Goal: Communication & Community: Answer question/provide support

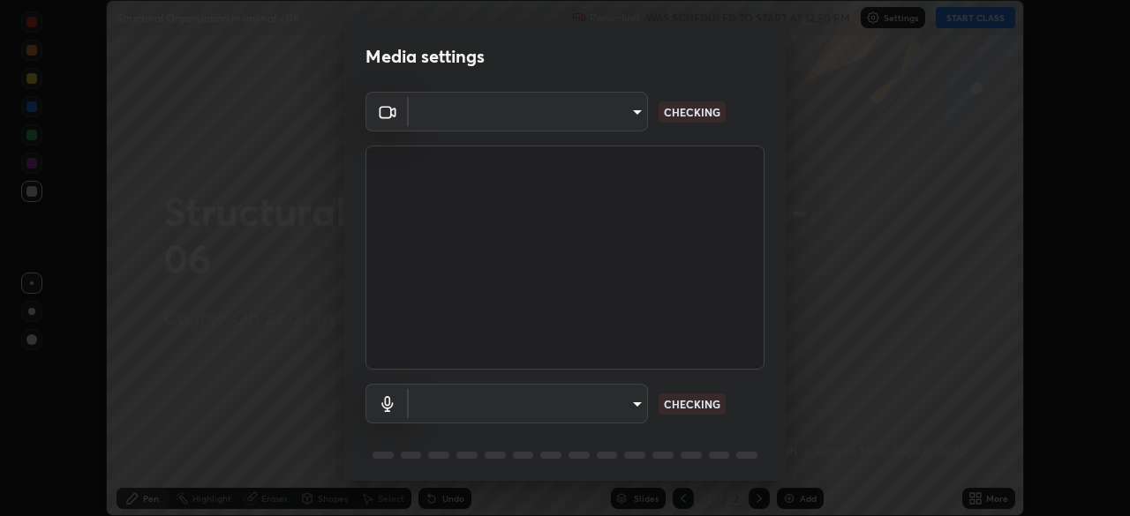
scroll to position [516, 1130]
type input "8c17a5d152d90efee16c6d0123f72e1c8e3faabb66c5818a7671abbc9a97bc9a"
click at [633, 396] on body "Erase all Structural Organisation in animal - 06 Recording WAS SCHEDULED TO STA…" at bounding box center [565, 258] width 1130 height 516
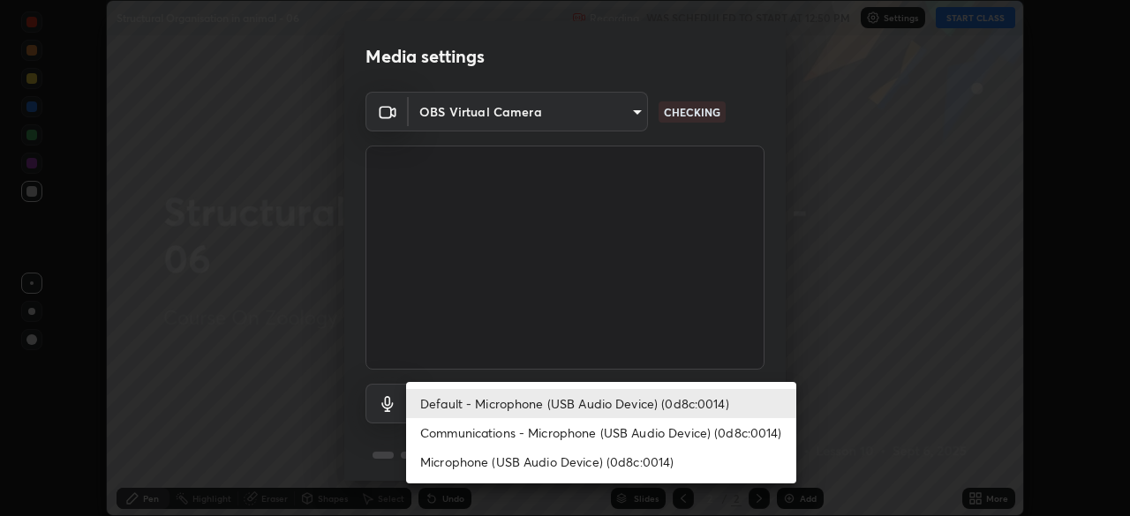
click at [640, 426] on li "Communications - Microphone (USB Audio Device) (0d8c:0014)" at bounding box center [601, 432] width 390 height 29
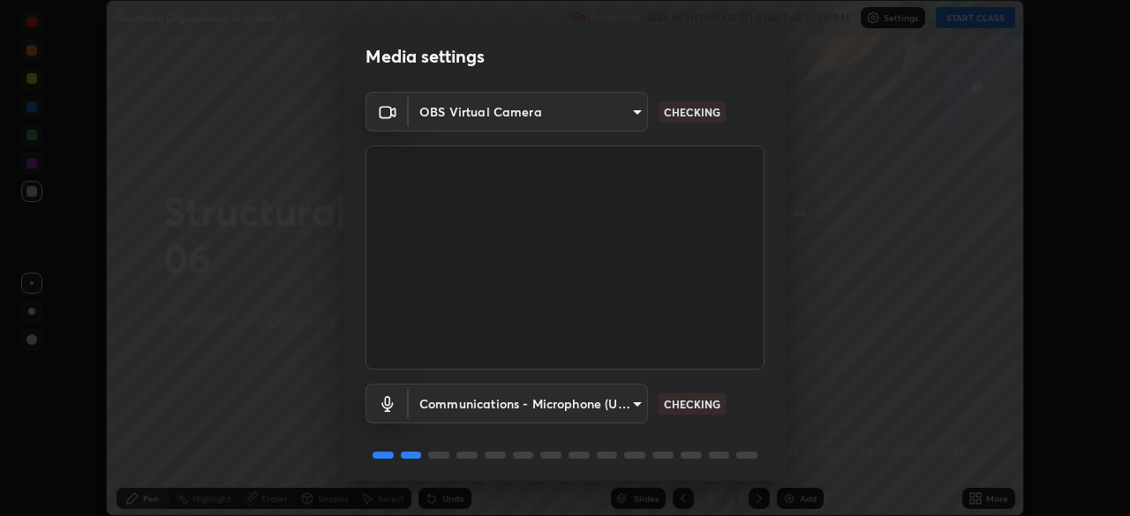
type input "communications"
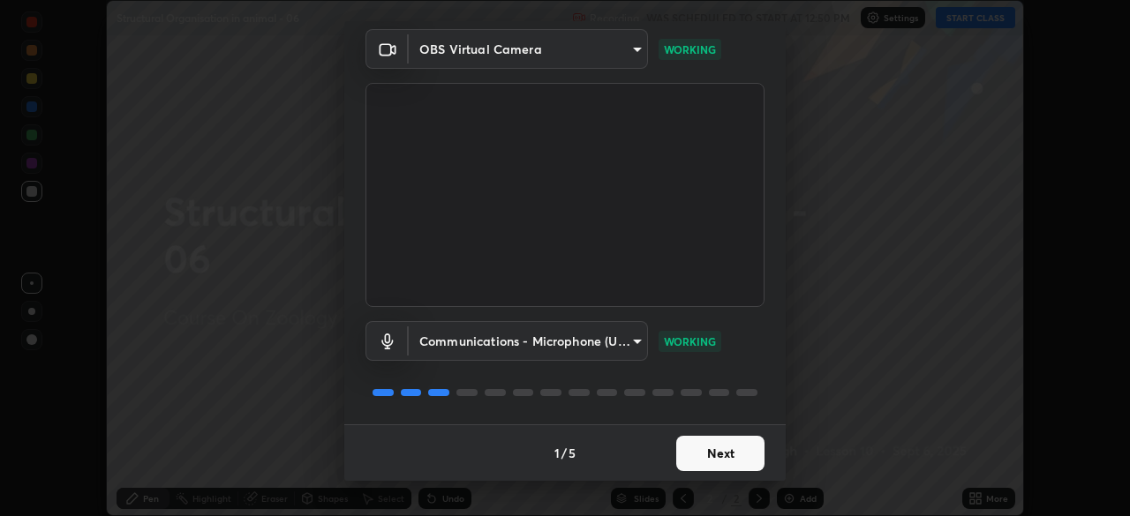
click at [704, 448] on button "Next" at bounding box center [720, 453] width 88 height 35
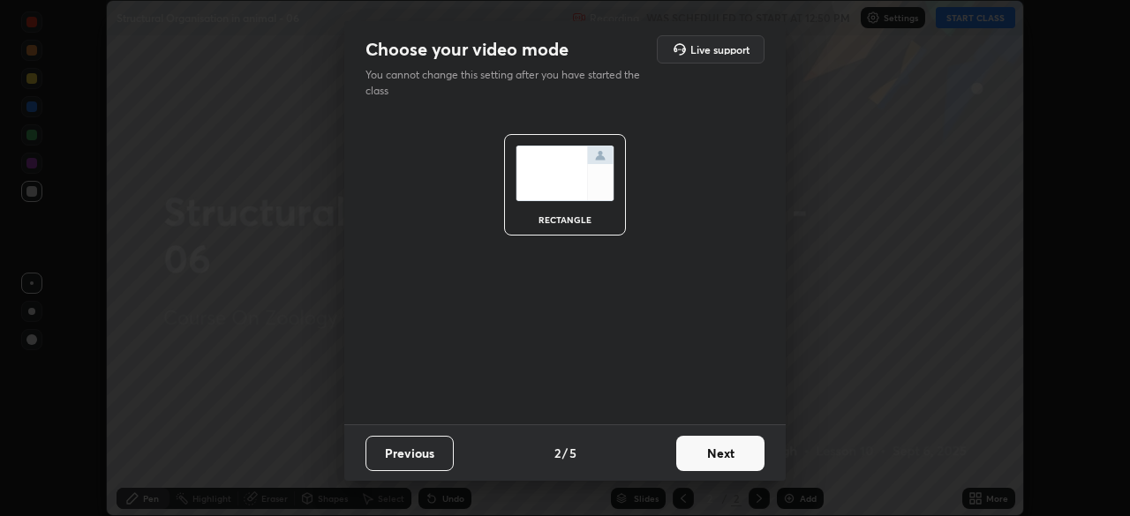
scroll to position [0, 0]
click at [706, 457] on button "Next" at bounding box center [720, 453] width 88 height 35
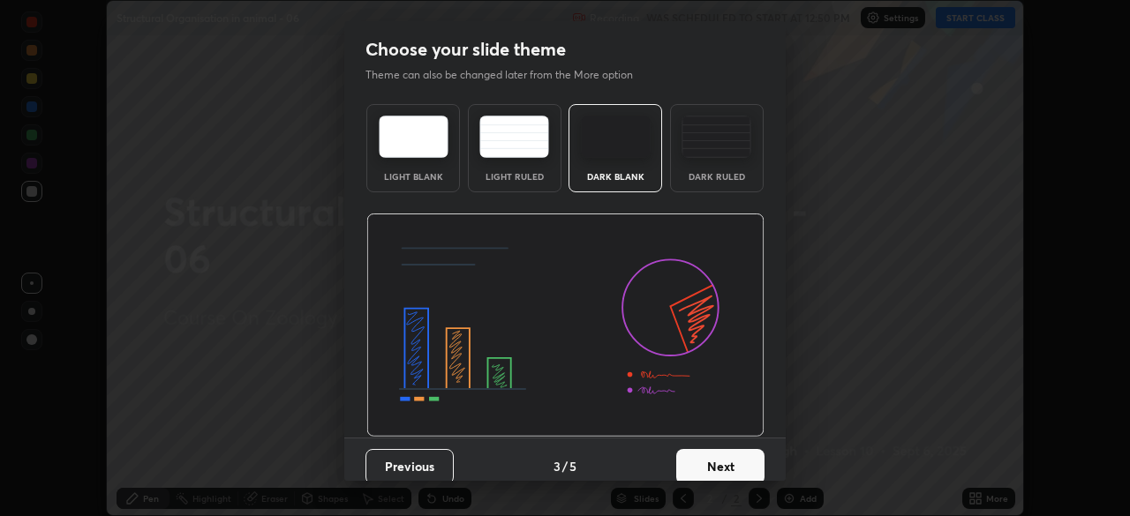
click at [715, 454] on button "Next" at bounding box center [720, 466] width 88 height 35
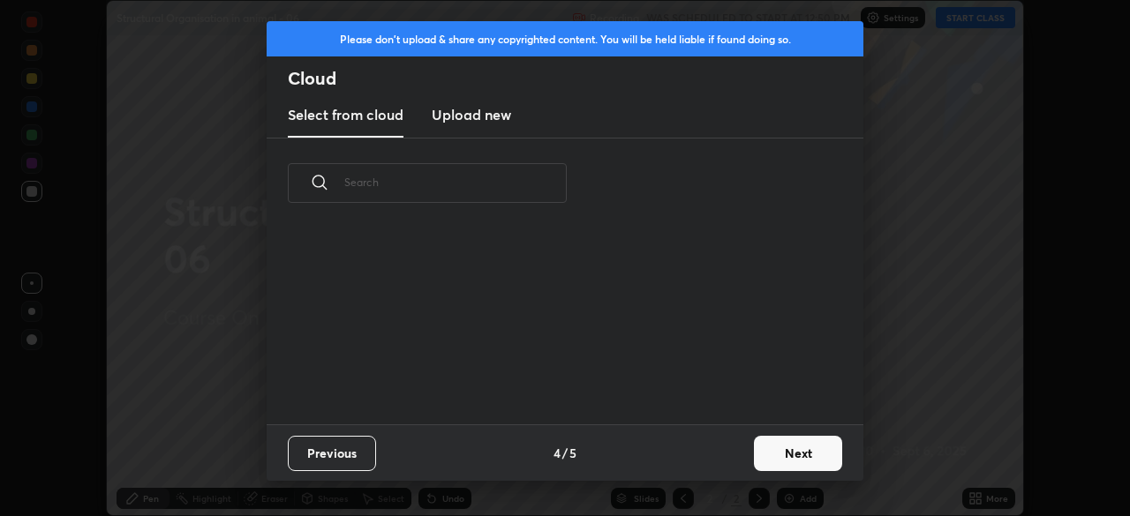
click at [734, 456] on div "Previous 4 / 5 Next" at bounding box center [565, 453] width 597 height 56
click at [755, 452] on button "Next" at bounding box center [798, 453] width 88 height 35
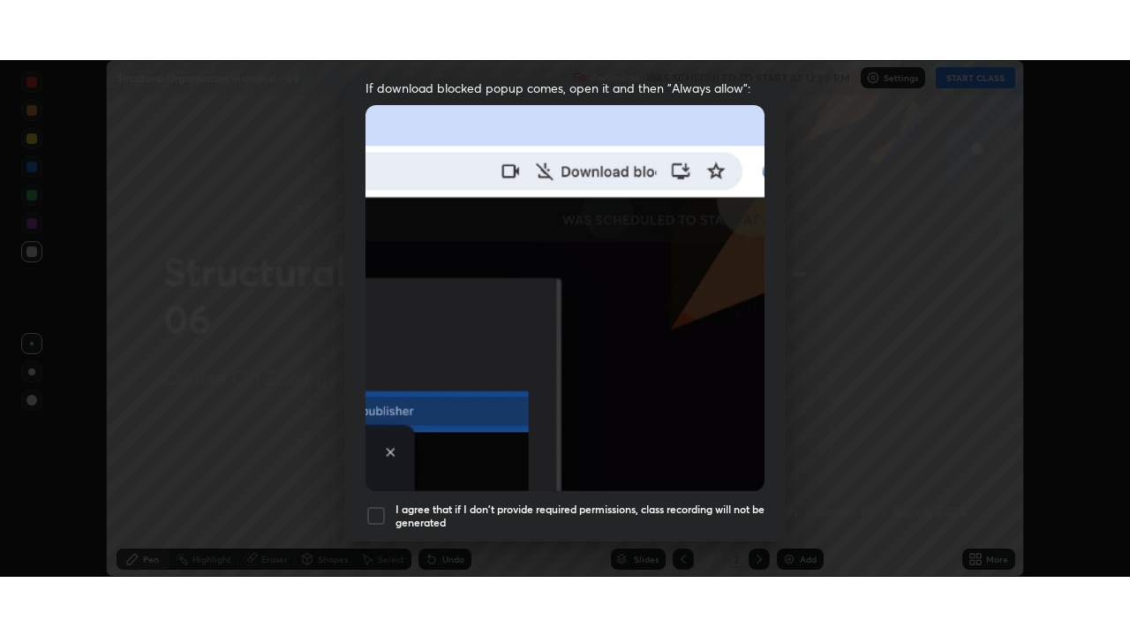
scroll to position [423, 0]
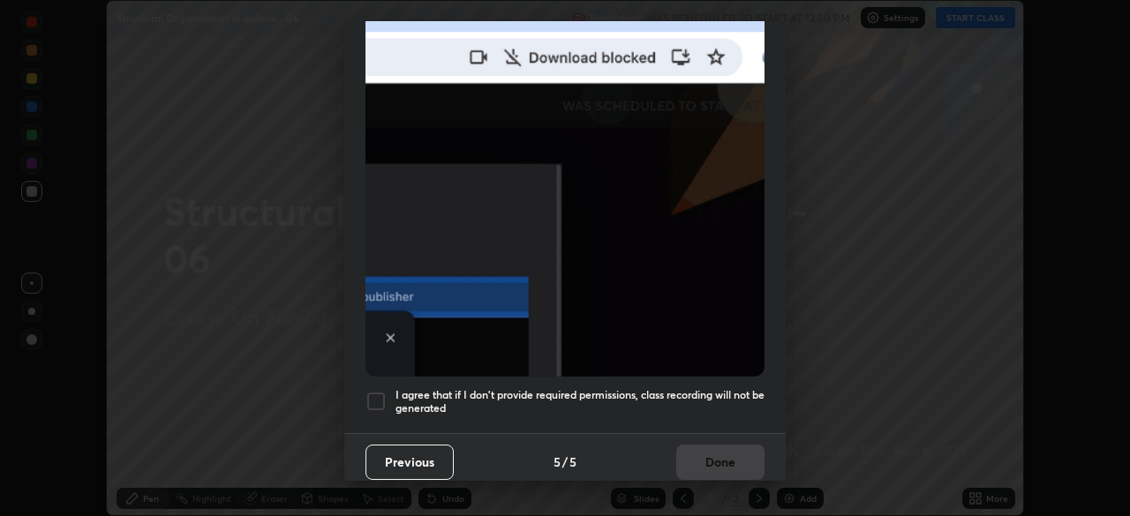
click at [705, 405] on h5 "I agree that if I don't provide required permissions, class recording will not …" at bounding box center [579, 401] width 369 height 27
click at [711, 450] on button "Done" at bounding box center [720, 462] width 88 height 35
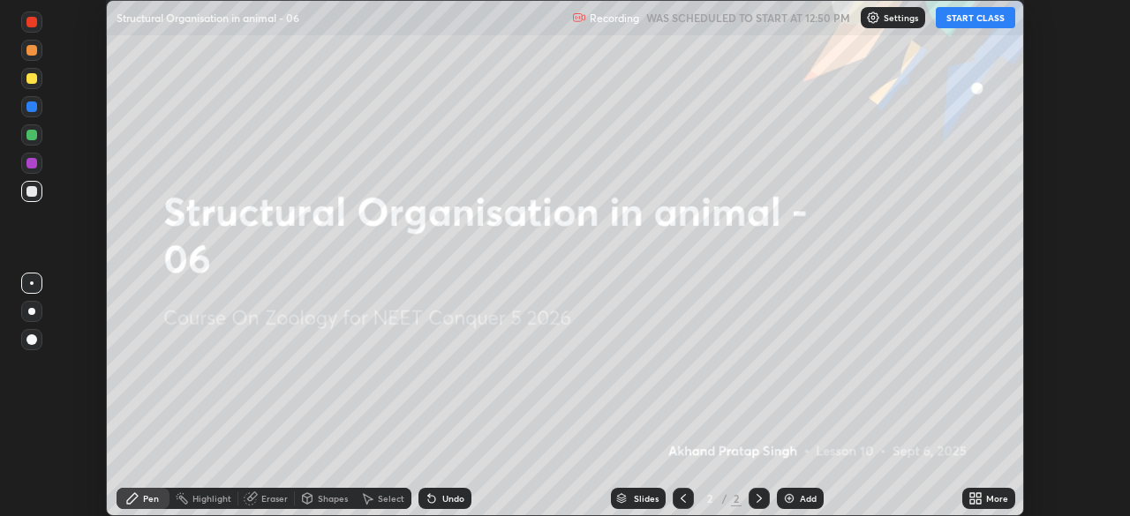
click at [973, 496] on icon at bounding box center [972, 495] width 4 height 4
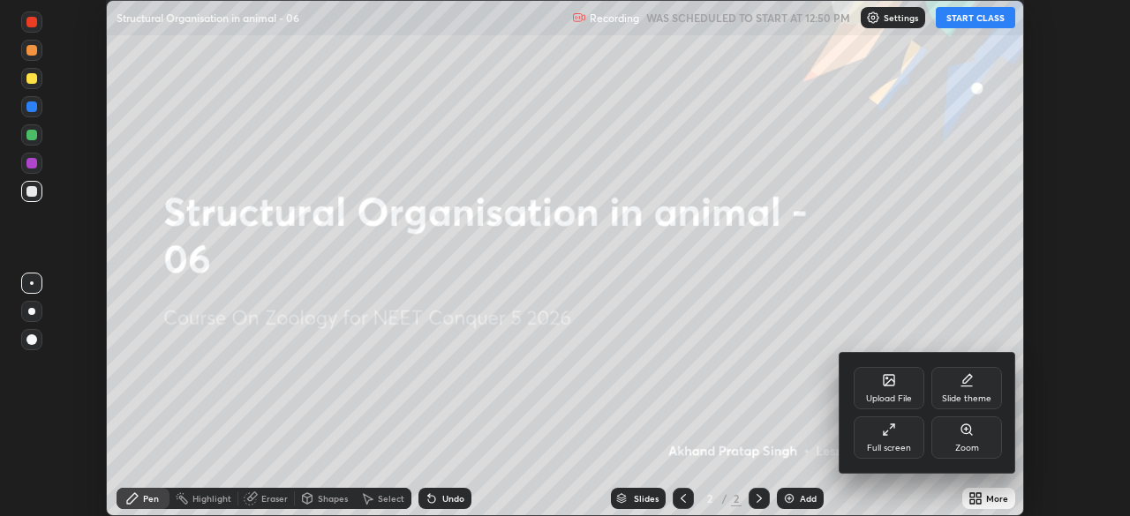
click at [880, 447] on div "Full screen" at bounding box center [889, 448] width 44 height 9
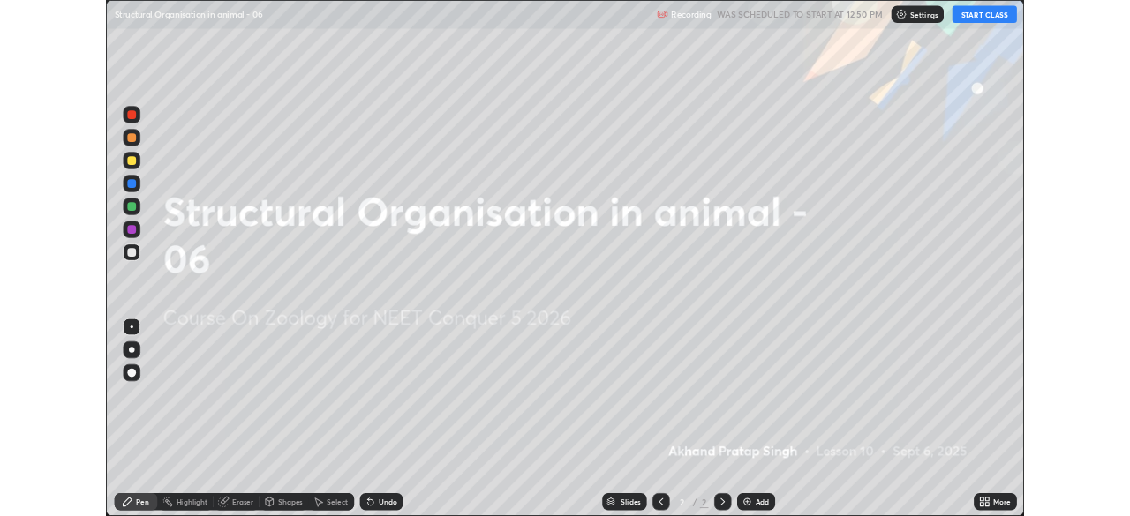
scroll to position [636, 1130]
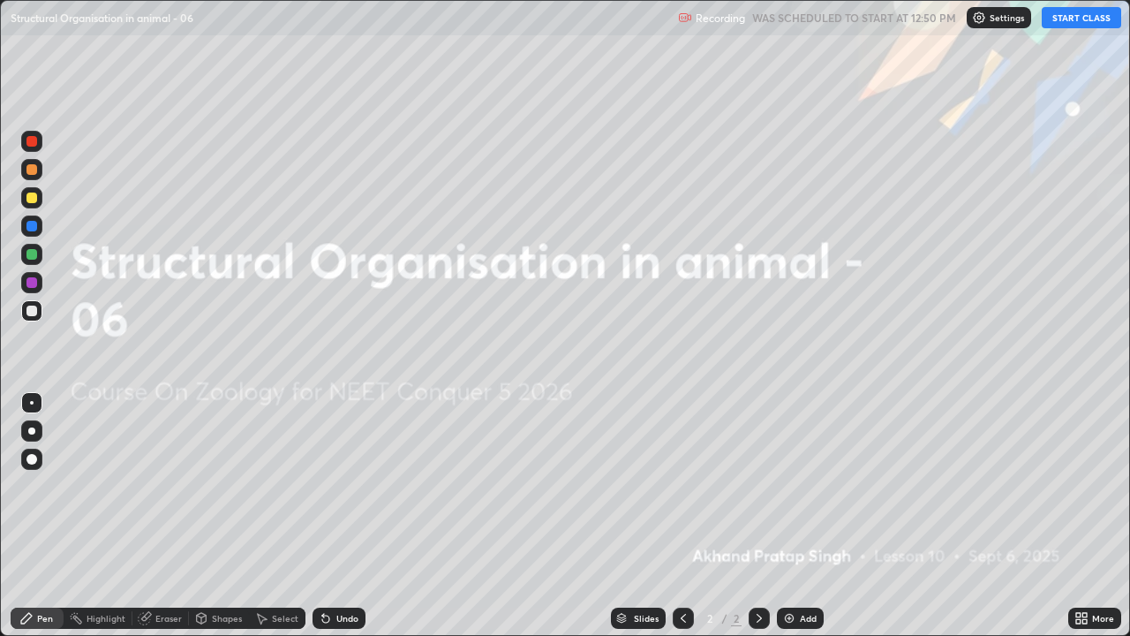
click at [1064, 18] on button "START CLASS" at bounding box center [1081, 17] width 79 height 21
click at [1077, 516] on icon at bounding box center [1078, 615] width 4 height 4
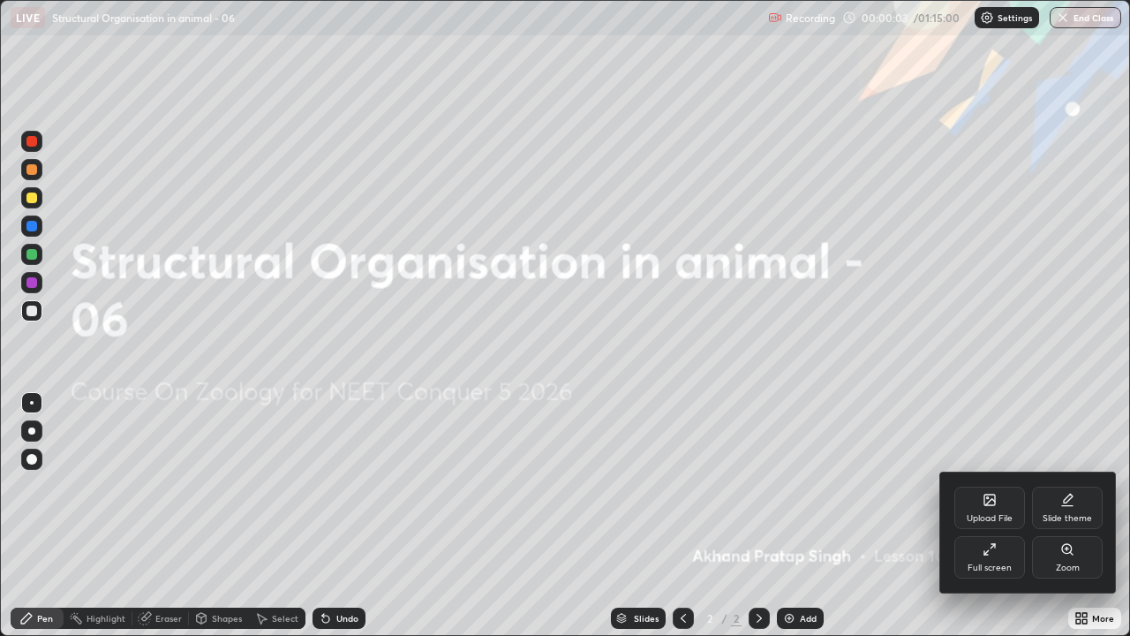
click at [985, 511] on div "Upload File" at bounding box center [989, 507] width 71 height 42
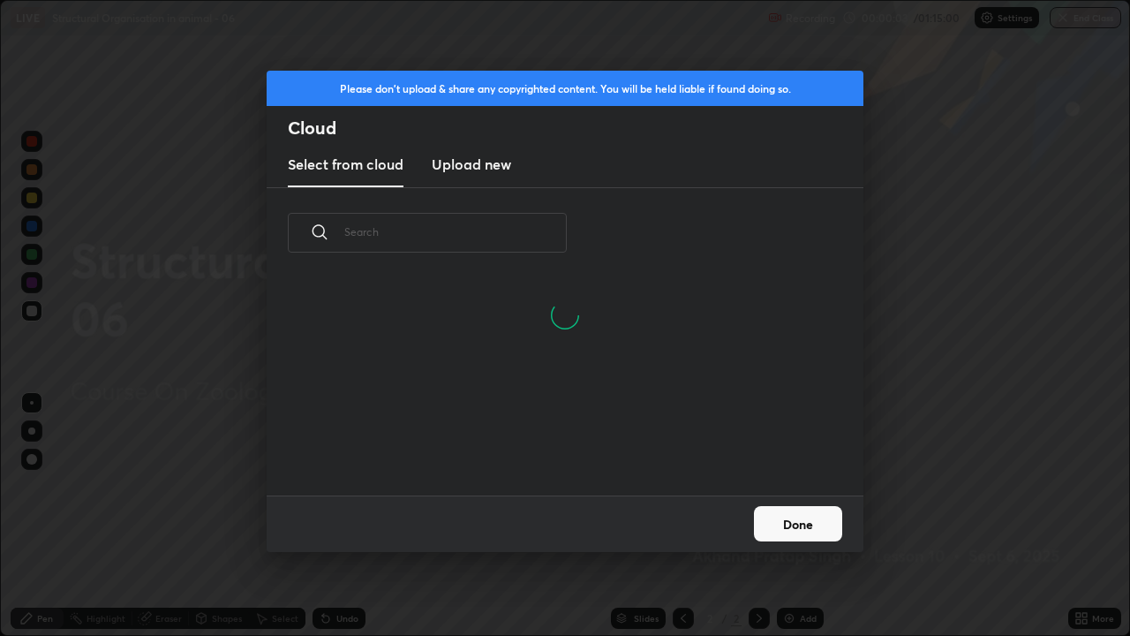
click at [486, 168] on h3 "Upload new" at bounding box center [471, 164] width 79 height 21
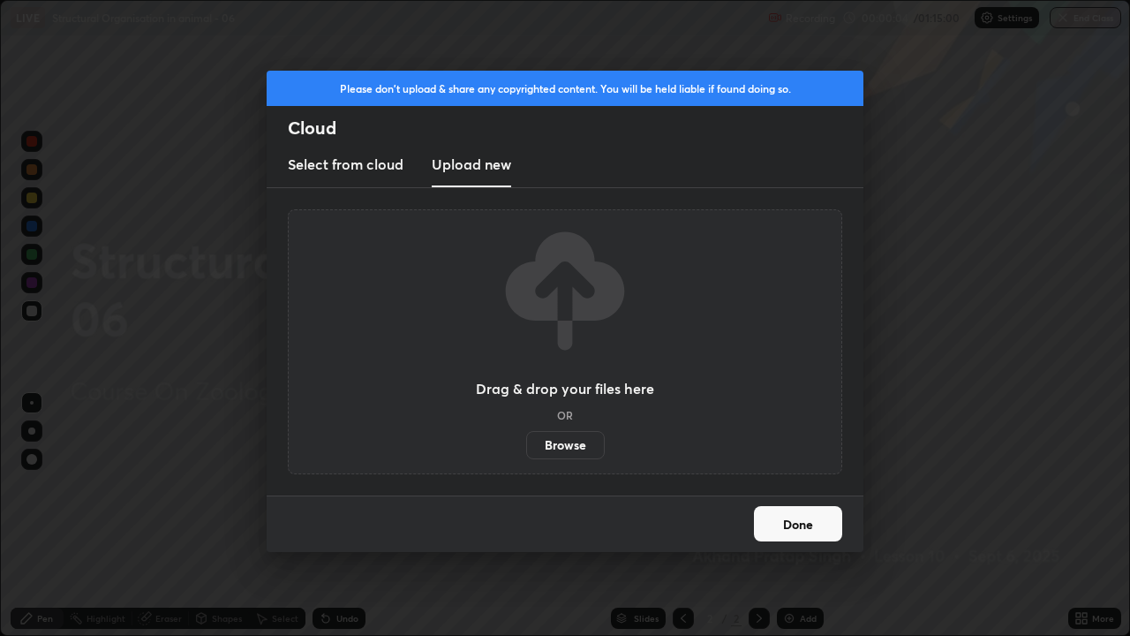
click at [576, 448] on label "Browse" at bounding box center [565, 445] width 79 height 28
click at [526, 448] on input "Browse" at bounding box center [526, 445] width 0 height 28
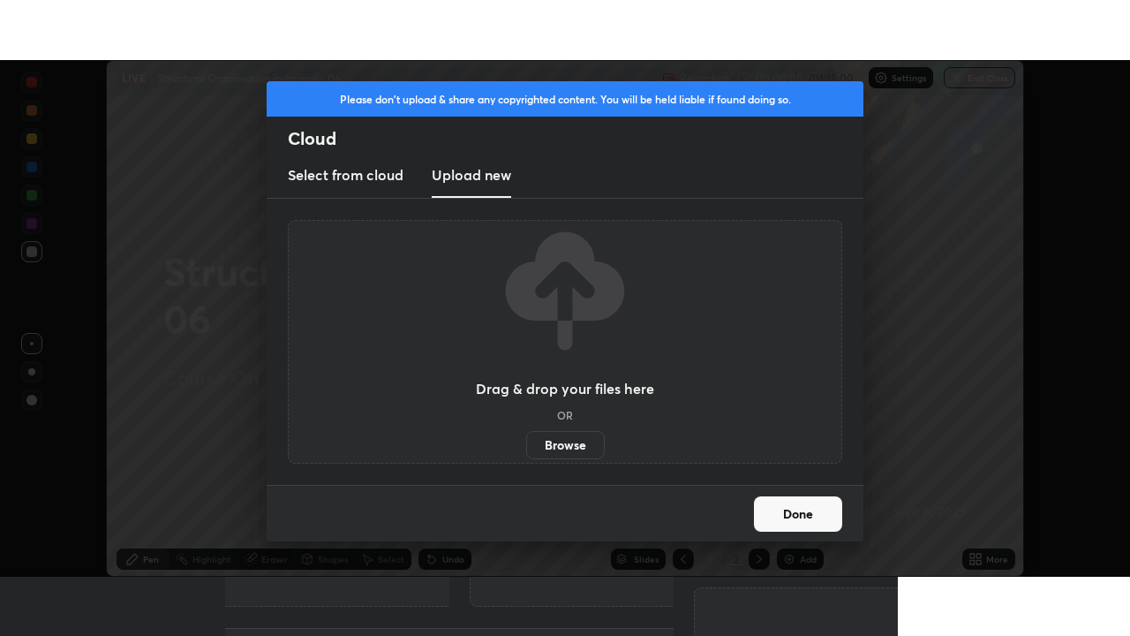
scroll to position [87760, 87146]
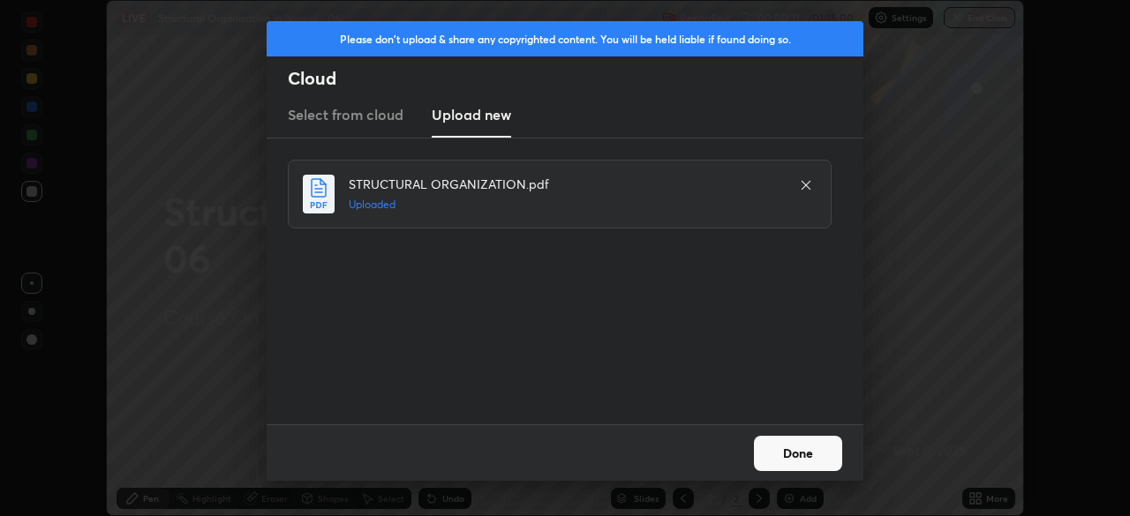
click at [807, 456] on button "Done" at bounding box center [798, 453] width 88 height 35
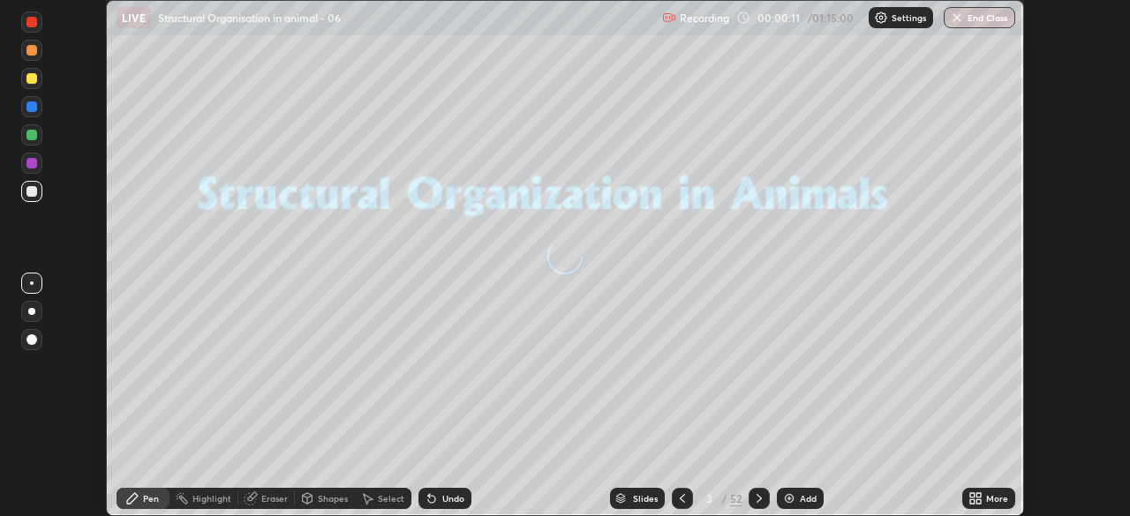
click at [972, 495] on icon at bounding box center [972, 495] width 4 height 4
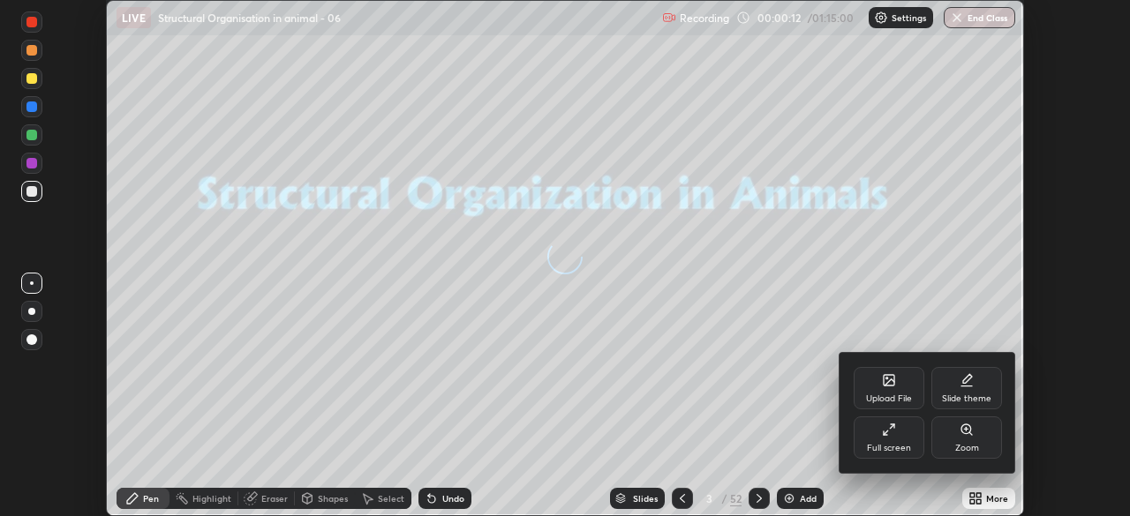
click at [906, 448] on div "Full screen" at bounding box center [889, 448] width 44 height 9
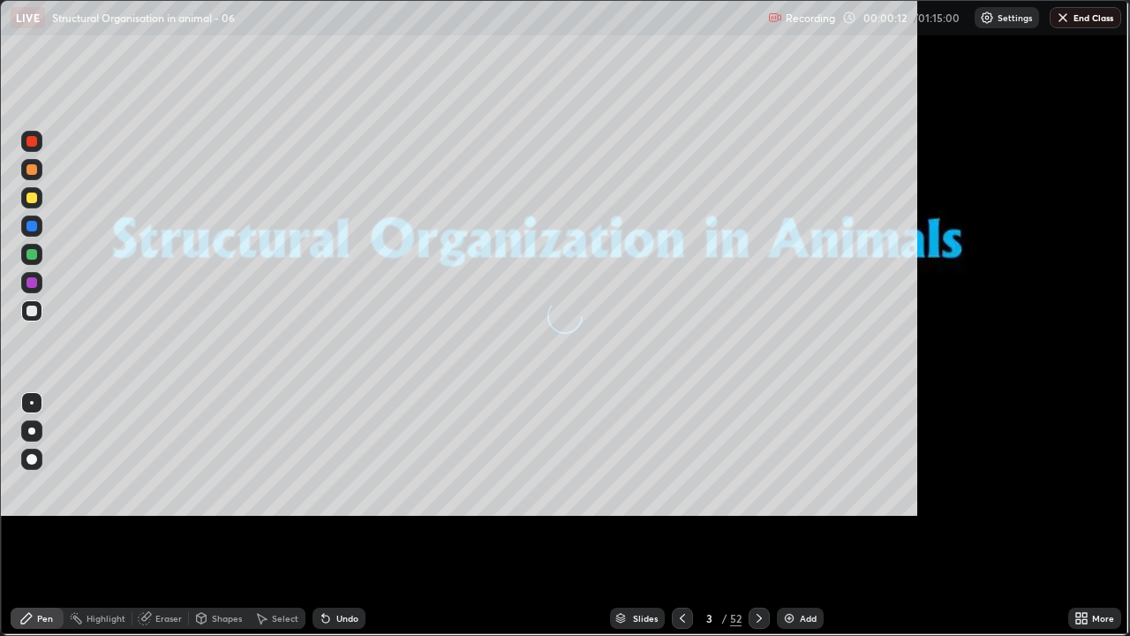
scroll to position [636, 1130]
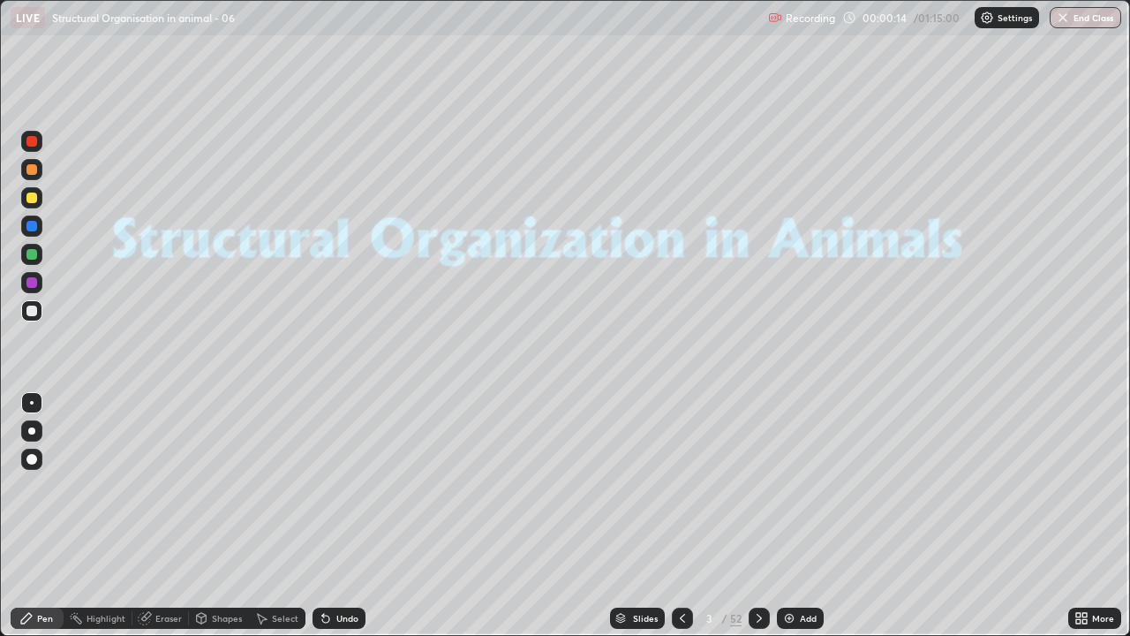
click at [643, 516] on div "Slides" at bounding box center [645, 618] width 25 height 9
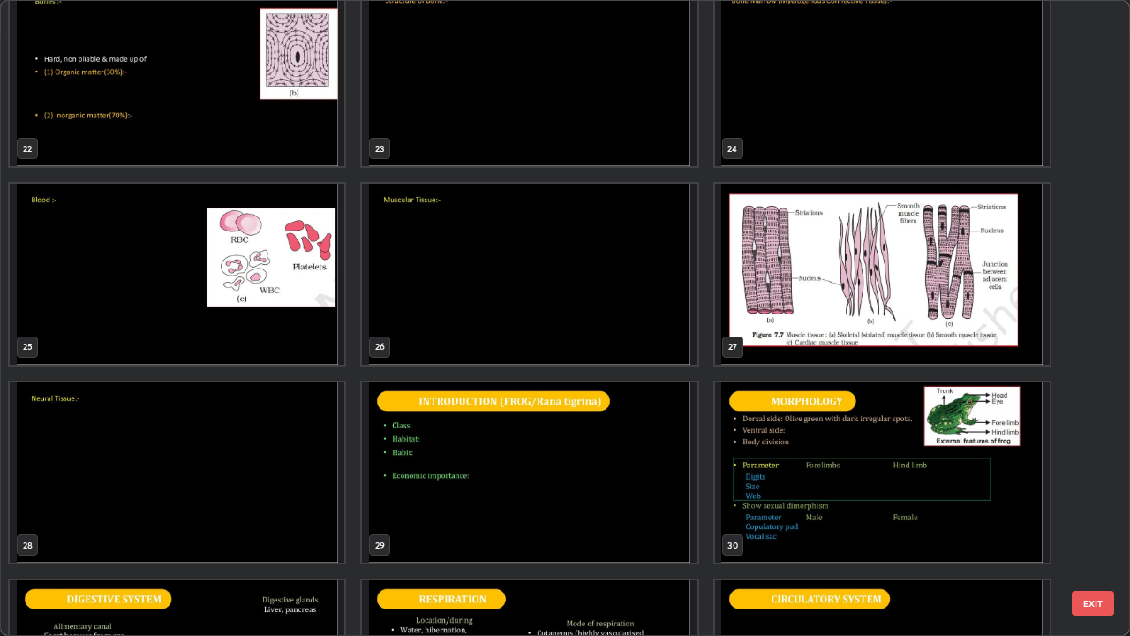
scroll to position [1401, 0]
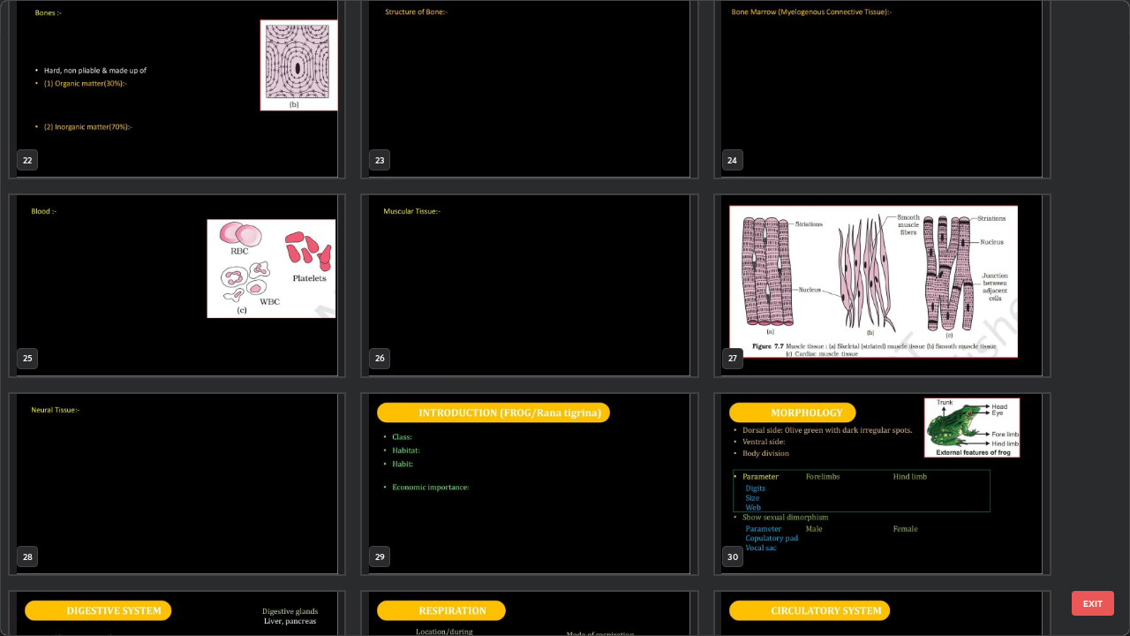
click at [187, 493] on img "grid" at bounding box center [177, 484] width 335 height 181
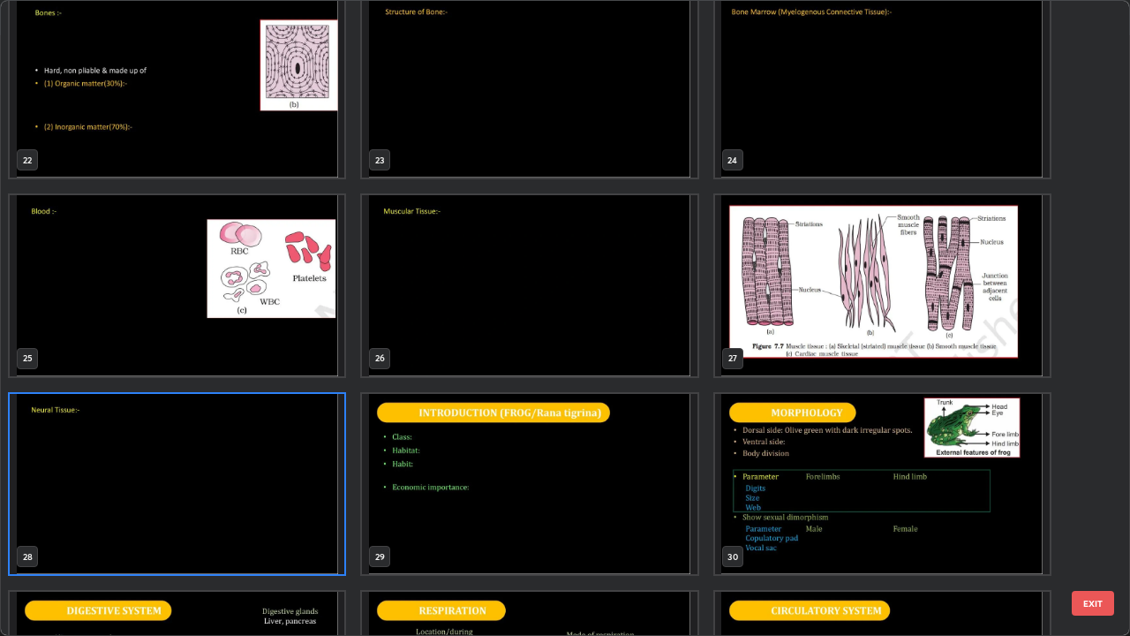
click at [186, 495] on img "grid" at bounding box center [177, 484] width 335 height 181
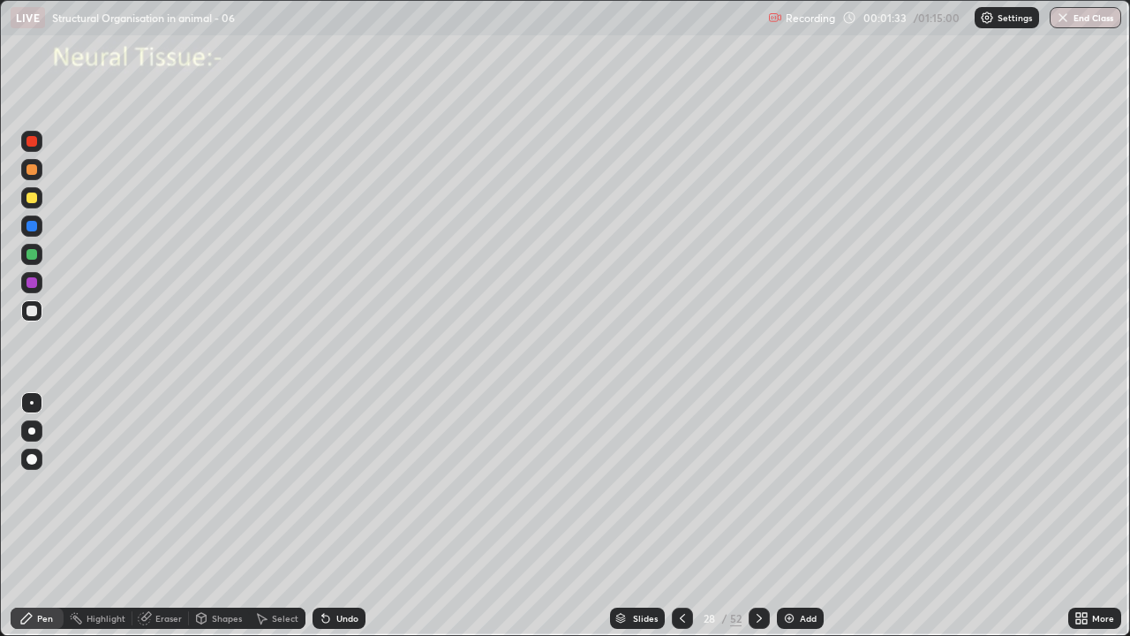
click at [33, 258] on div at bounding box center [31, 254] width 11 height 11
click at [35, 199] on div at bounding box center [31, 197] width 11 height 11
click at [29, 170] on div at bounding box center [31, 169] width 11 height 11
click at [342, 516] on div "Undo" at bounding box center [347, 618] width 22 height 9
click at [39, 459] on div at bounding box center [31, 458] width 21 height 21
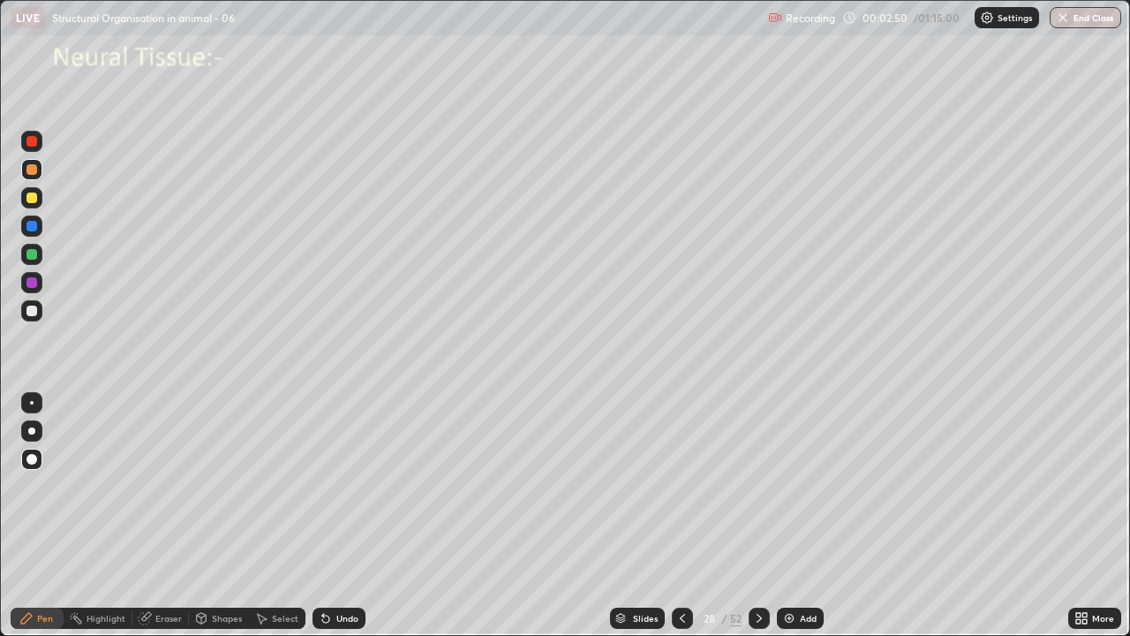
click at [34, 283] on div at bounding box center [31, 282] width 11 height 11
click at [45, 516] on div "Pen" at bounding box center [45, 618] width 16 height 9
click at [32, 403] on div at bounding box center [32, 403] width 4 height 4
click at [32, 313] on div at bounding box center [31, 310] width 11 height 11
click at [34, 459] on div at bounding box center [31, 459] width 11 height 11
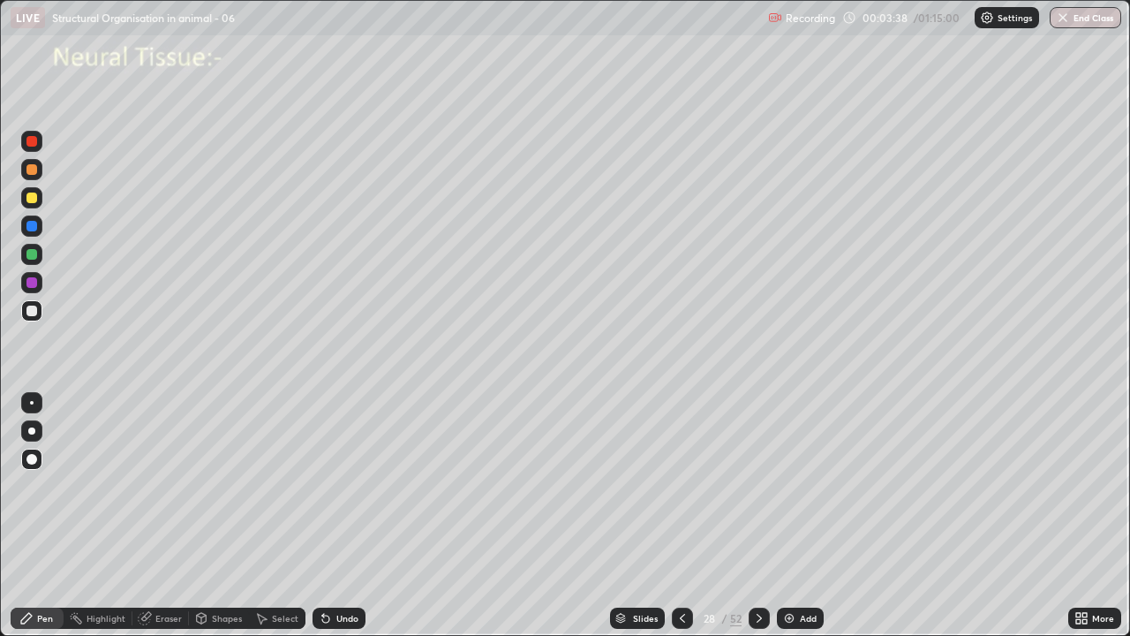
click at [36, 226] on div at bounding box center [31, 226] width 11 height 11
click at [36, 256] on div at bounding box center [31, 254] width 11 height 11
click at [36, 200] on div at bounding box center [31, 197] width 11 height 11
click at [32, 255] on div at bounding box center [31, 254] width 11 height 11
click at [32, 139] on div at bounding box center [31, 141] width 11 height 11
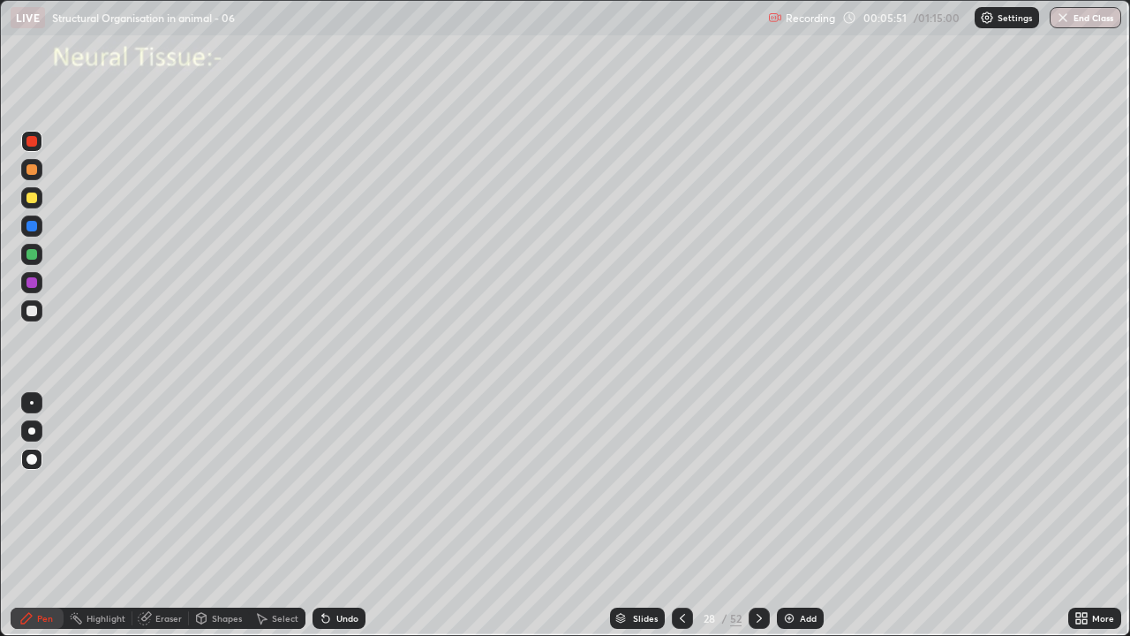
click at [33, 402] on div at bounding box center [32, 403] width 4 height 4
click at [35, 310] on div at bounding box center [31, 310] width 11 height 11
click at [34, 283] on div at bounding box center [31, 282] width 11 height 11
click at [527, 516] on div "Slides 28 / 52 Add" at bounding box center [716, 617] width 703 height 35
click at [530, 516] on div "Slides 28 / 52 Add" at bounding box center [716, 617] width 703 height 35
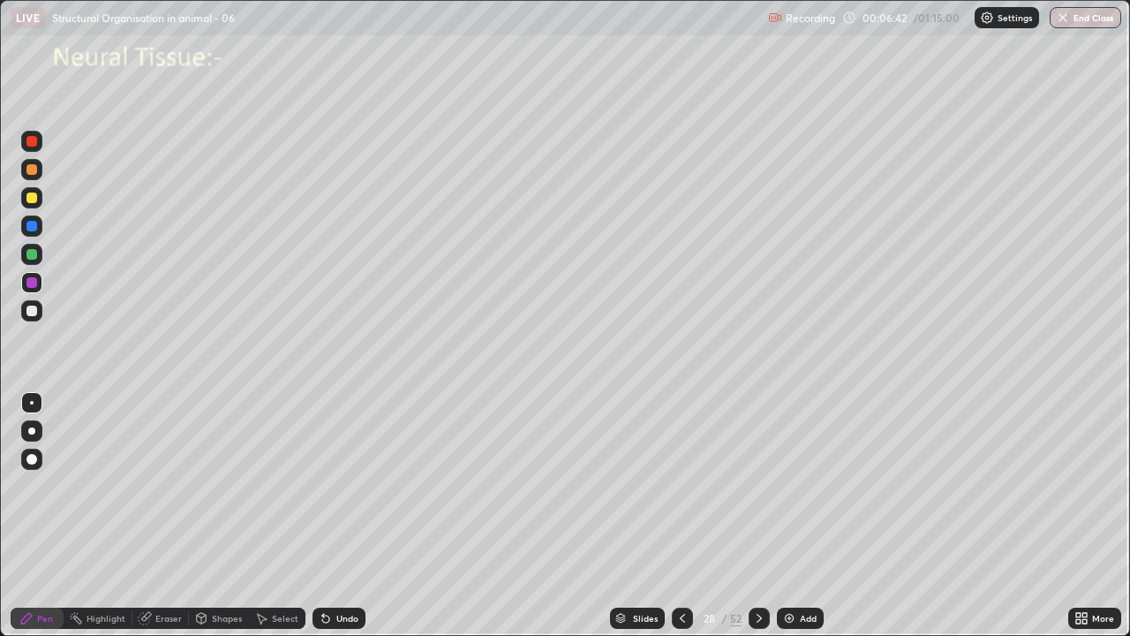
click at [527, 516] on div "Slides 28 / 52 Add" at bounding box center [716, 617] width 703 height 35
click at [523, 516] on div "Slides 28 / 52 Add" at bounding box center [716, 617] width 703 height 35
click at [525, 516] on div "Slides 28 / 52 Add" at bounding box center [716, 617] width 703 height 35
click at [531, 516] on div "Slides 28 / 52 Add" at bounding box center [716, 617] width 703 height 35
click at [568, 516] on div "Slides 28 / 52 Add" at bounding box center [716, 617] width 703 height 35
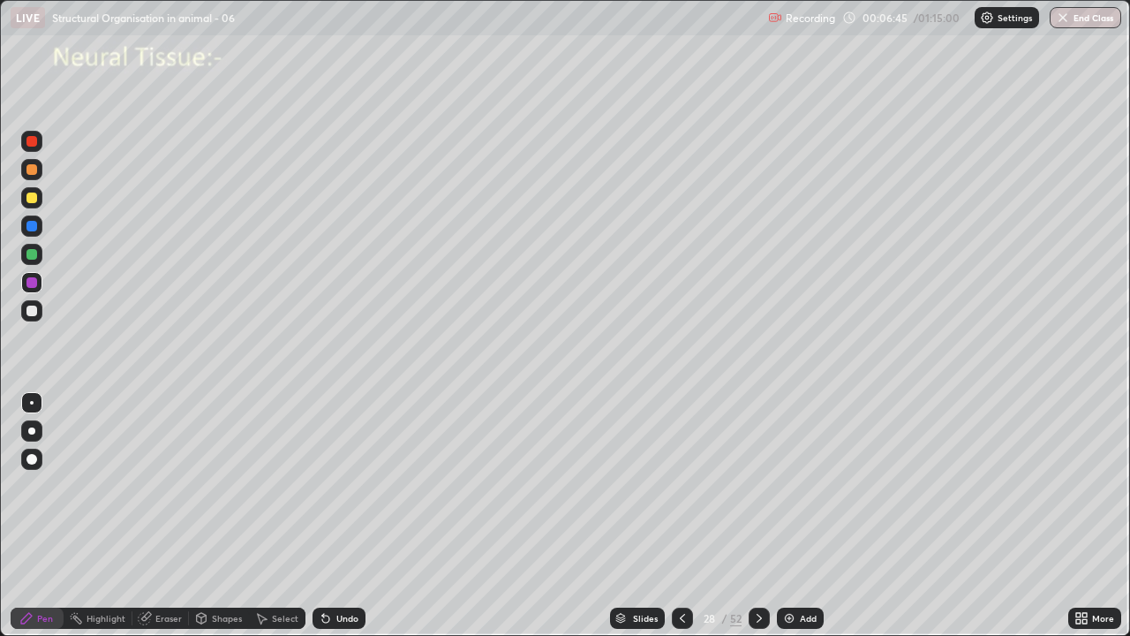
click at [567, 516] on div "Slides 28 / 52 Add" at bounding box center [716, 617] width 703 height 35
click at [573, 516] on div "Slides 28 / 52 Add" at bounding box center [716, 617] width 703 height 35
click at [29, 429] on div at bounding box center [31, 430] width 7 height 7
click at [35, 144] on div at bounding box center [31, 141] width 11 height 11
click at [33, 311] on div at bounding box center [31, 310] width 11 height 11
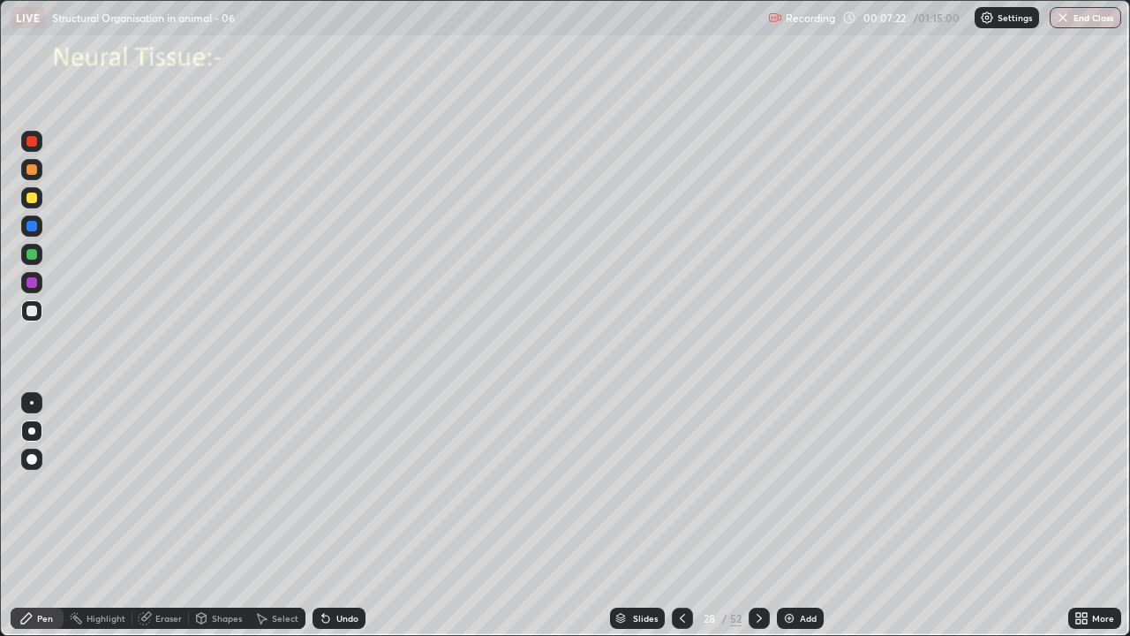
click at [32, 403] on div at bounding box center [32, 403] width 4 height 4
click at [33, 313] on div at bounding box center [31, 310] width 11 height 11
click at [31, 424] on div at bounding box center [31, 430] width 21 height 21
click at [33, 198] on div at bounding box center [31, 197] width 11 height 11
click at [32, 403] on div at bounding box center [32, 403] width 4 height 4
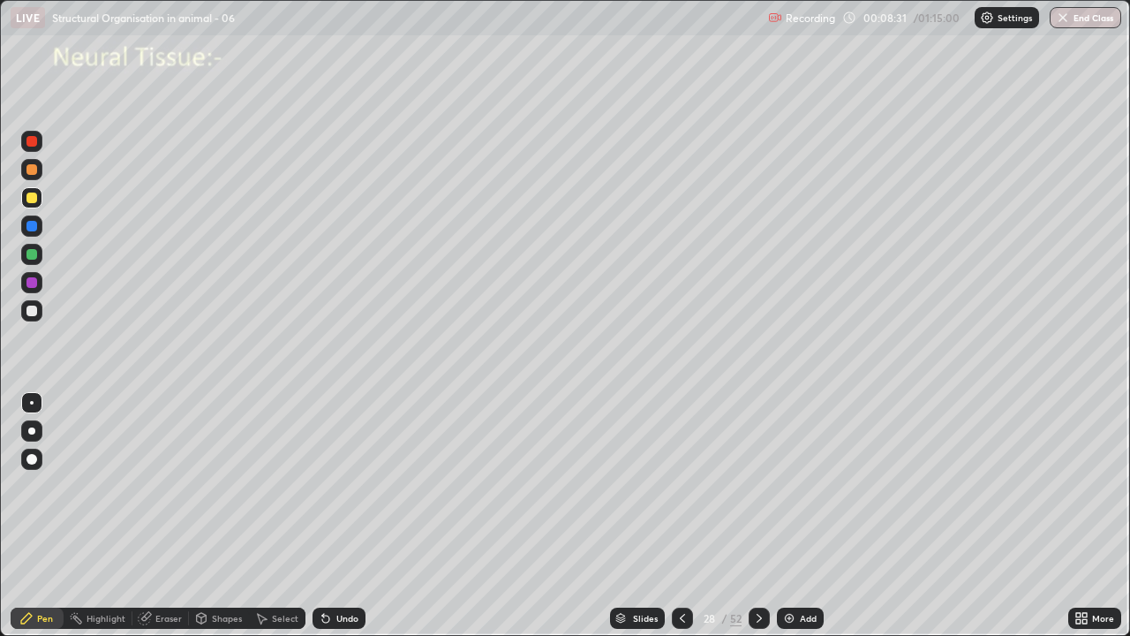
click at [36, 315] on div at bounding box center [31, 310] width 21 height 21
click at [34, 256] on div at bounding box center [31, 254] width 11 height 11
click at [38, 283] on div at bounding box center [31, 282] width 21 height 21
click at [33, 282] on div at bounding box center [31, 282] width 11 height 11
click at [33, 311] on div at bounding box center [31, 310] width 11 height 11
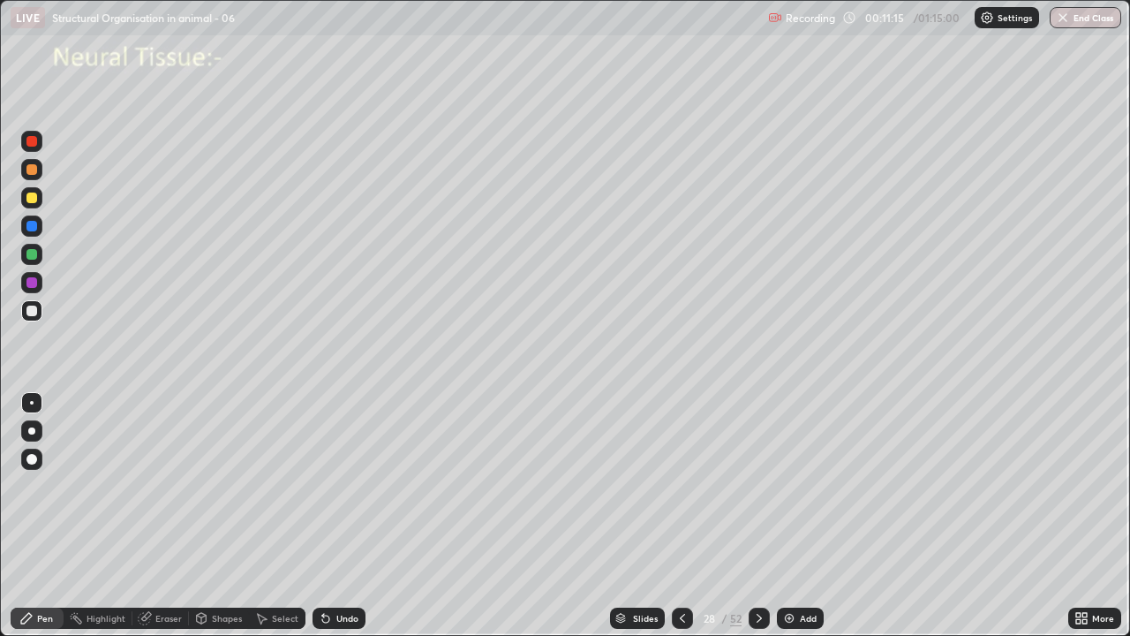
click at [43, 516] on div "Pen" at bounding box center [45, 618] width 16 height 9
click at [29, 259] on div at bounding box center [31, 254] width 11 height 11
click at [32, 432] on div at bounding box center [31, 430] width 7 height 7
click at [34, 200] on div at bounding box center [31, 197] width 11 height 11
click at [32, 403] on div at bounding box center [32, 403] width 4 height 4
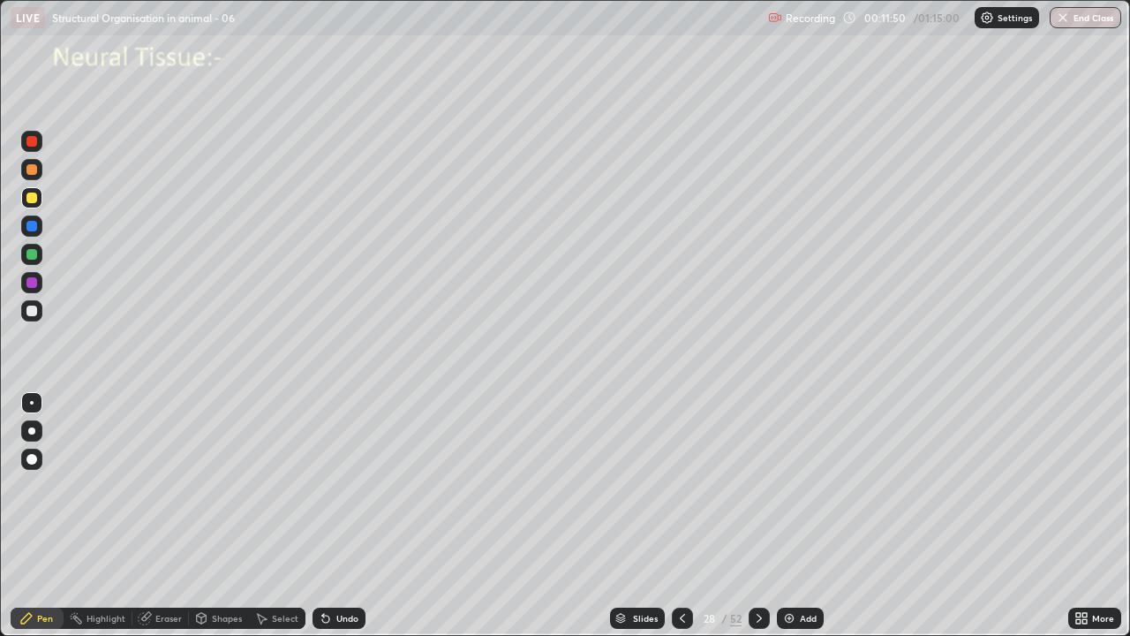
click at [35, 282] on div at bounding box center [31, 282] width 11 height 11
click at [28, 142] on div at bounding box center [31, 141] width 11 height 11
click at [25, 440] on div at bounding box center [31, 430] width 21 height 21
click at [30, 313] on div at bounding box center [31, 310] width 11 height 11
click at [28, 253] on div at bounding box center [31, 254] width 11 height 11
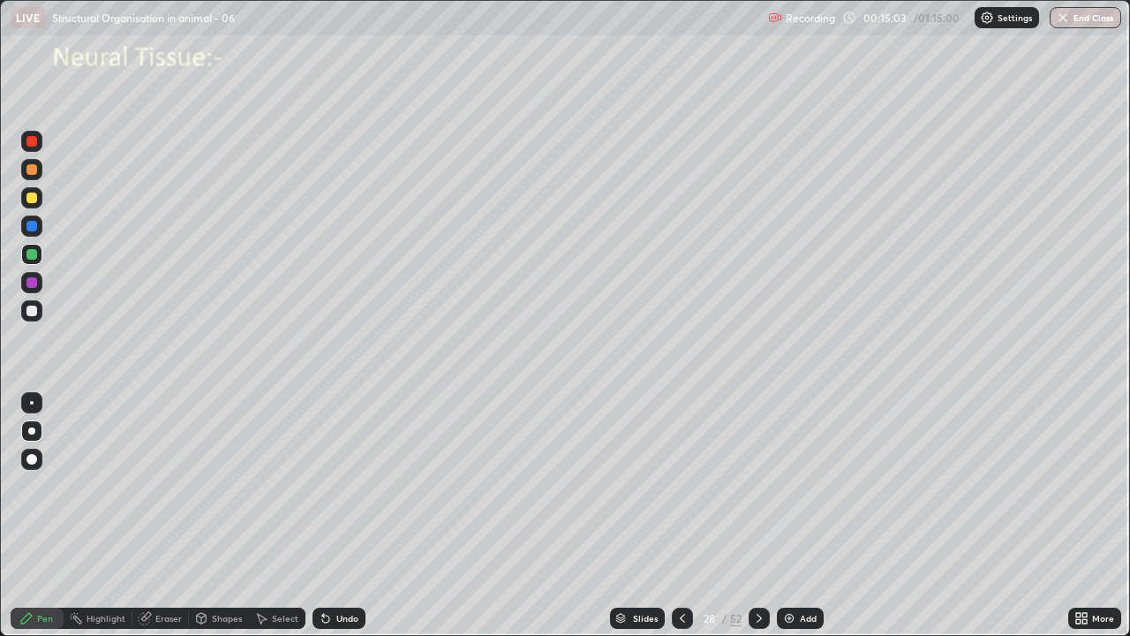
click at [32, 403] on div at bounding box center [32, 403] width 4 height 4
click at [32, 432] on div at bounding box center [31, 430] width 7 height 7
click at [33, 403] on div at bounding box center [32, 403] width 4 height 4
click at [29, 314] on div at bounding box center [31, 310] width 11 height 11
click at [34, 255] on div at bounding box center [31, 254] width 11 height 11
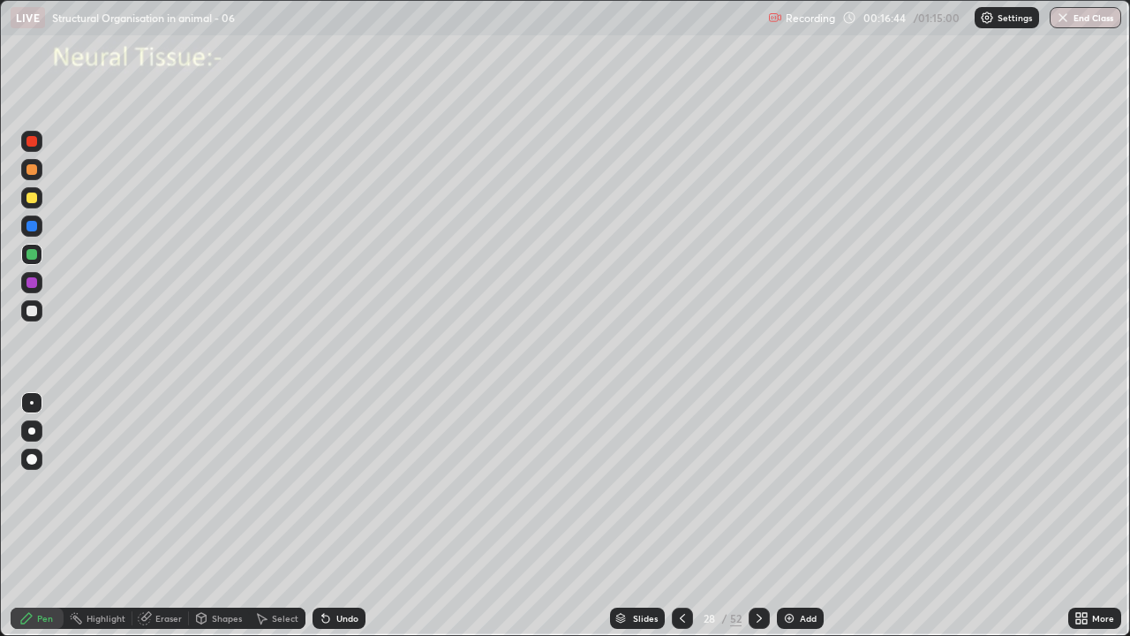
click at [35, 311] on div at bounding box center [31, 310] width 11 height 11
click at [34, 259] on div at bounding box center [31, 254] width 11 height 11
click at [483, 516] on div "Slides 28 / 52 Add" at bounding box center [716, 617] width 703 height 35
click at [526, 516] on div "Slides 28 / 52 Add" at bounding box center [716, 617] width 703 height 35
click at [159, 516] on div "Eraser" at bounding box center [168, 618] width 26 height 9
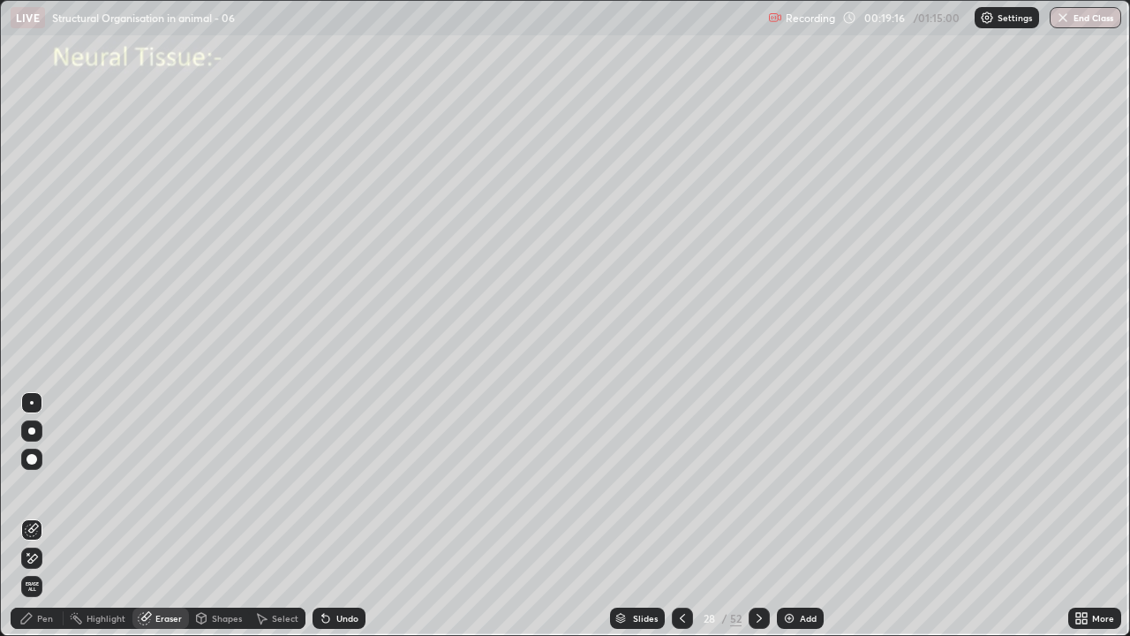
click at [32, 516] on icon at bounding box center [33, 557] width 10 height 9
click at [37, 516] on div "Pen" at bounding box center [45, 618] width 16 height 9
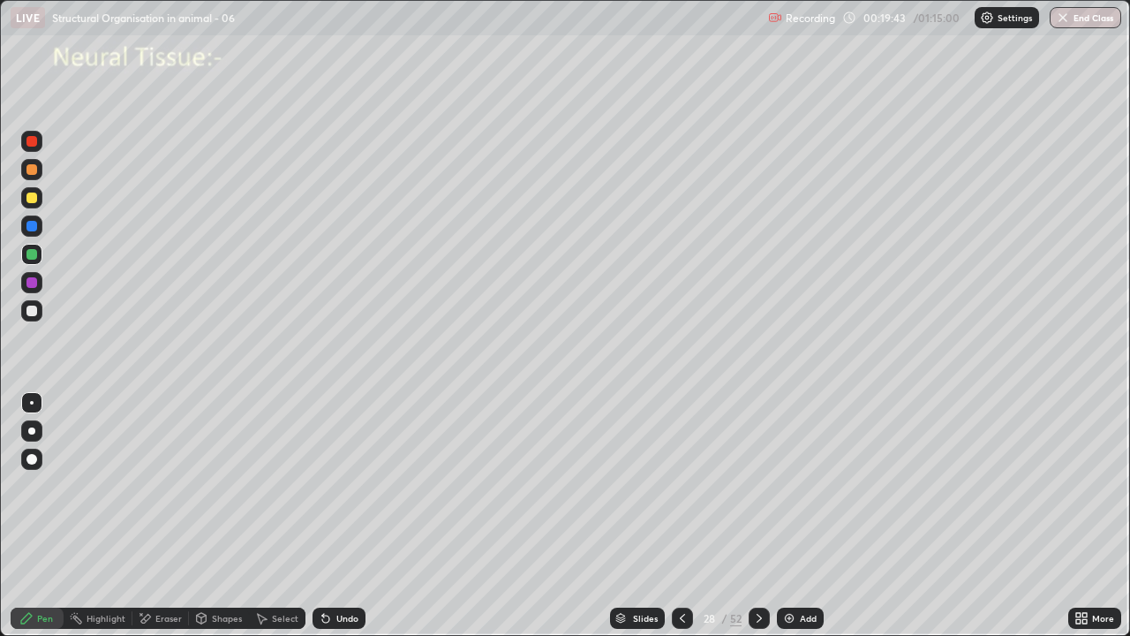
click at [35, 200] on div at bounding box center [31, 197] width 11 height 11
click at [760, 516] on div at bounding box center [759, 617] width 21 height 35
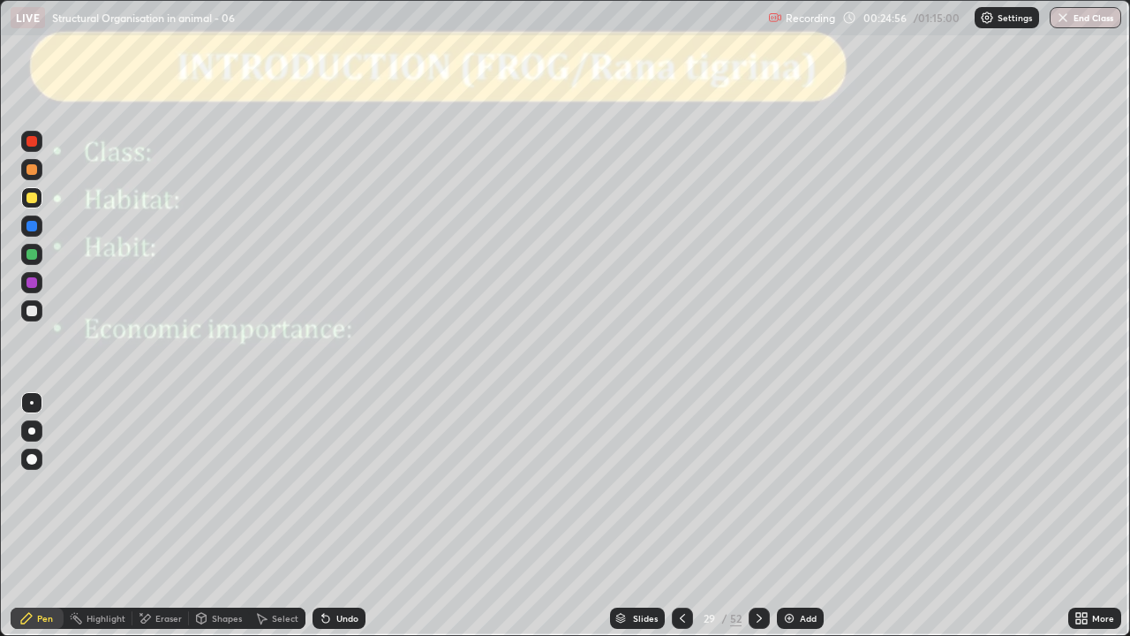
click at [33, 141] on div at bounding box center [31, 141] width 11 height 11
click at [29, 313] on div at bounding box center [31, 310] width 11 height 11
click at [327, 516] on icon at bounding box center [325, 618] width 7 height 7
click at [34, 283] on div at bounding box center [31, 282] width 11 height 11
click at [34, 310] on div at bounding box center [31, 310] width 11 height 11
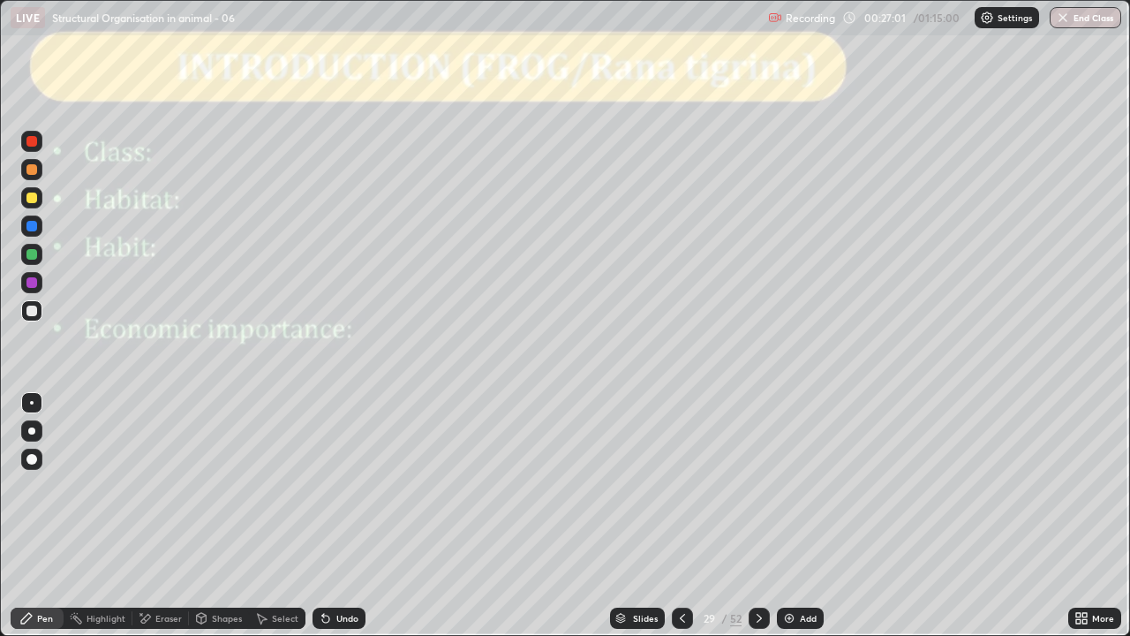
click at [348, 516] on div "Undo" at bounding box center [347, 618] width 22 height 9
click at [757, 516] on icon at bounding box center [759, 618] width 14 height 14
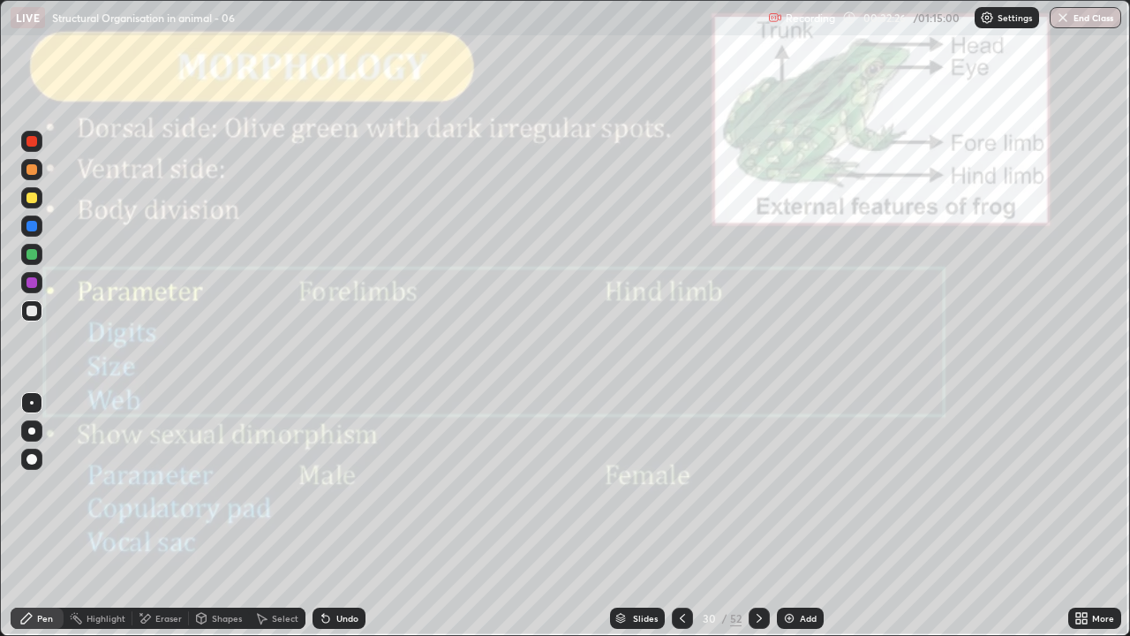
click at [40, 223] on div at bounding box center [31, 225] width 21 height 21
click at [36, 311] on div at bounding box center [31, 310] width 11 height 11
click at [34, 230] on div at bounding box center [31, 226] width 11 height 11
click at [34, 308] on div at bounding box center [31, 310] width 11 height 11
click at [162, 516] on div "Eraser" at bounding box center [168, 618] width 26 height 9
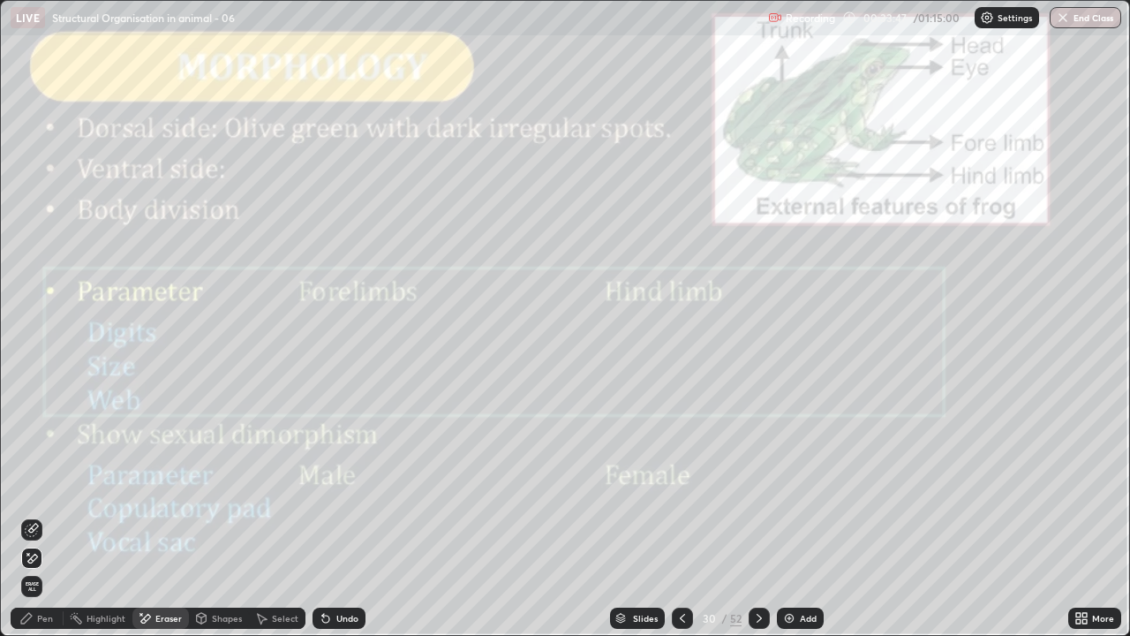
click at [37, 516] on icon at bounding box center [32, 530] width 14 height 14
click at [48, 516] on div "Pen" at bounding box center [45, 618] width 16 height 9
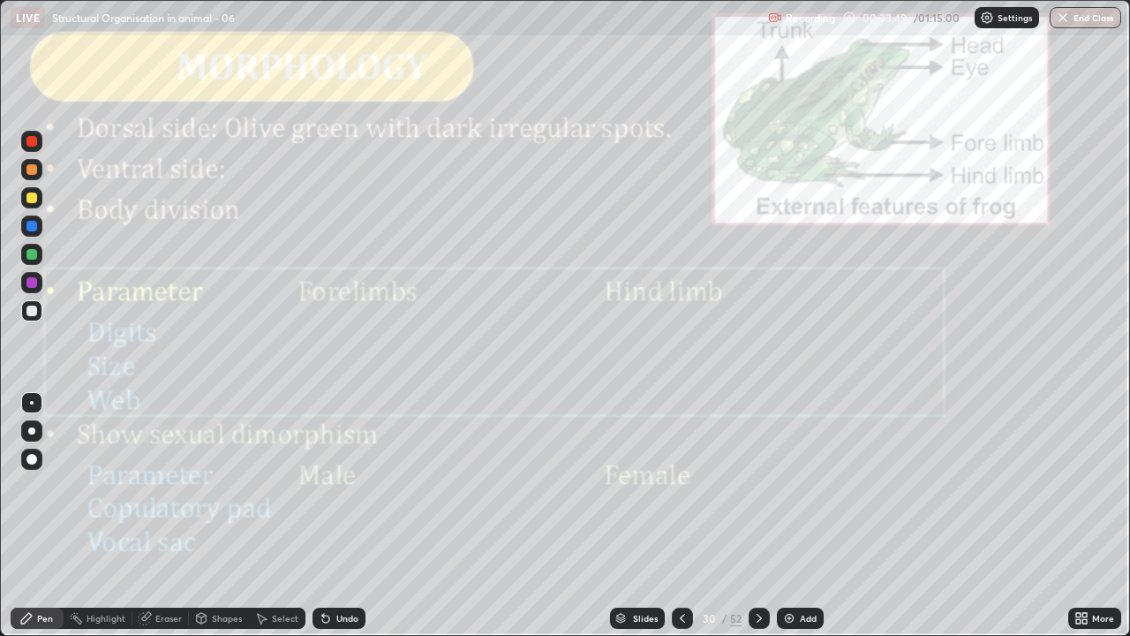
click at [32, 403] on div at bounding box center [32, 403] width 4 height 4
click at [34, 202] on div at bounding box center [31, 197] width 11 height 11
click at [34, 281] on div at bounding box center [31, 282] width 11 height 11
click at [33, 311] on div at bounding box center [31, 310] width 11 height 11
click at [35, 286] on div at bounding box center [31, 282] width 11 height 11
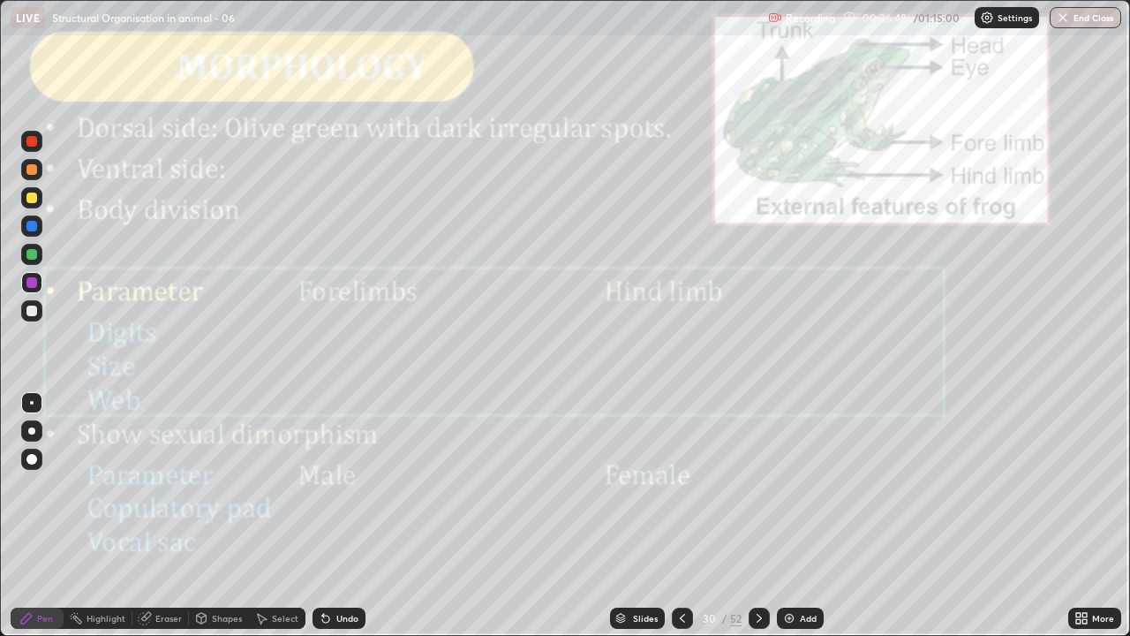
click at [31, 313] on div at bounding box center [31, 310] width 11 height 11
click at [34, 311] on div at bounding box center [31, 310] width 11 height 11
click at [37, 317] on div at bounding box center [31, 310] width 21 height 21
click at [34, 307] on div at bounding box center [31, 310] width 11 height 11
click at [32, 312] on div at bounding box center [31, 310] width 11 height 11
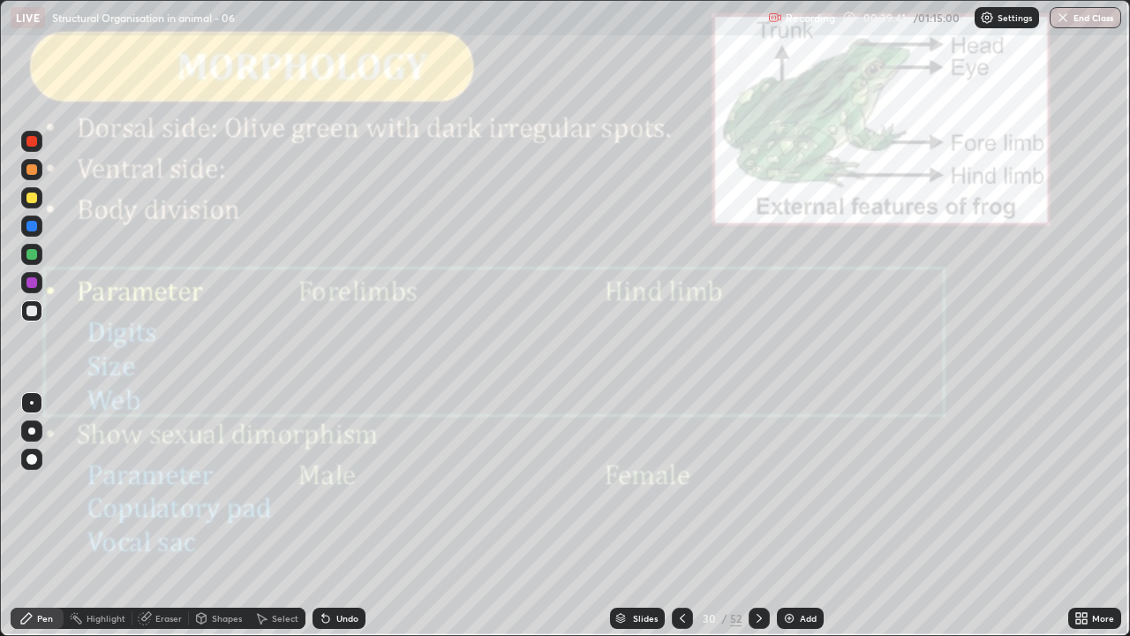
click at [324, 516] on icon at bounding box center [325, 618] width 7 height 7
click at [34, 200] on div at bounding box center [31, 197] width 11 height 11
click at [757, 516] on icon at bounding box center [759, 618] width 5 height 9
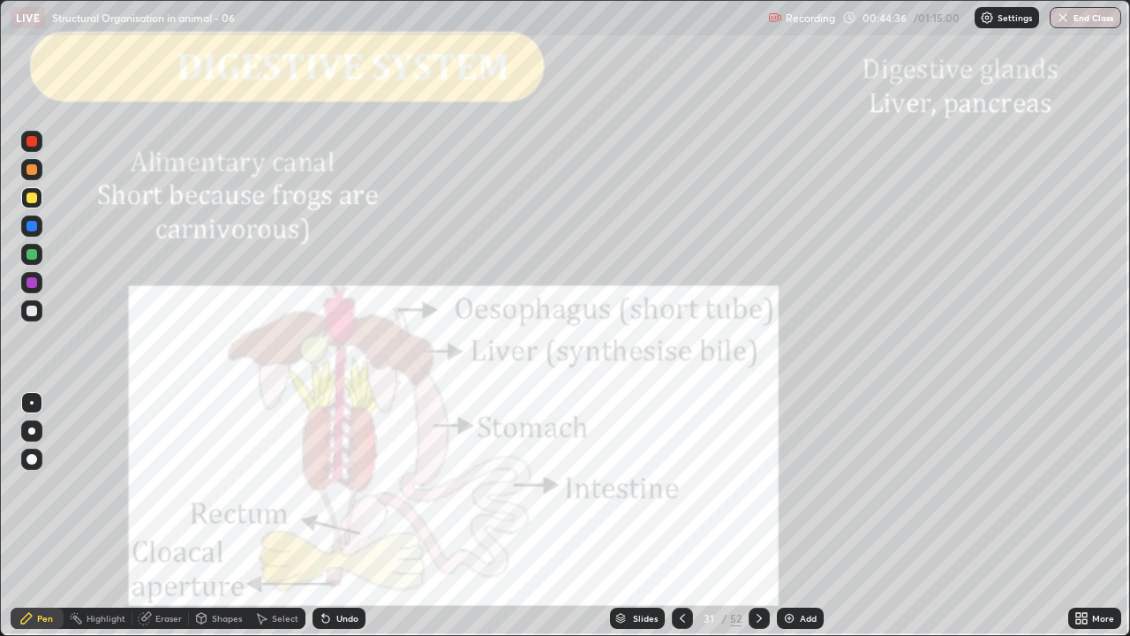
click at [31, 311] on div at bounding box center [31, 310] width 11 height 11
click at [34, 201] on div at bounding box center [31, 197] width 11 height 11
click at [33, 255] on div at bounding box center [31, 254] width 11 height 11
click at [36, 456] on div at bounding box center [31, 458] width 21 height 21
click at [162, 516] on div "Eraser" at bounding box center [168, 618] width 26 height 9
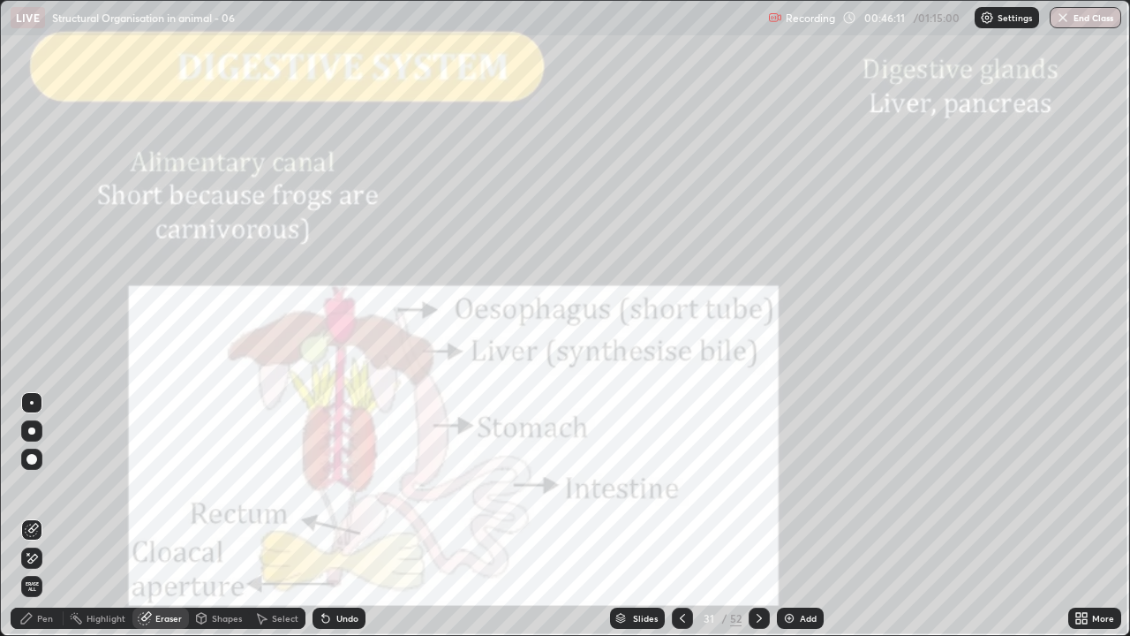
click at [37, 516] on div "Pen" at bounding box center [45, 618] width 16 height 9
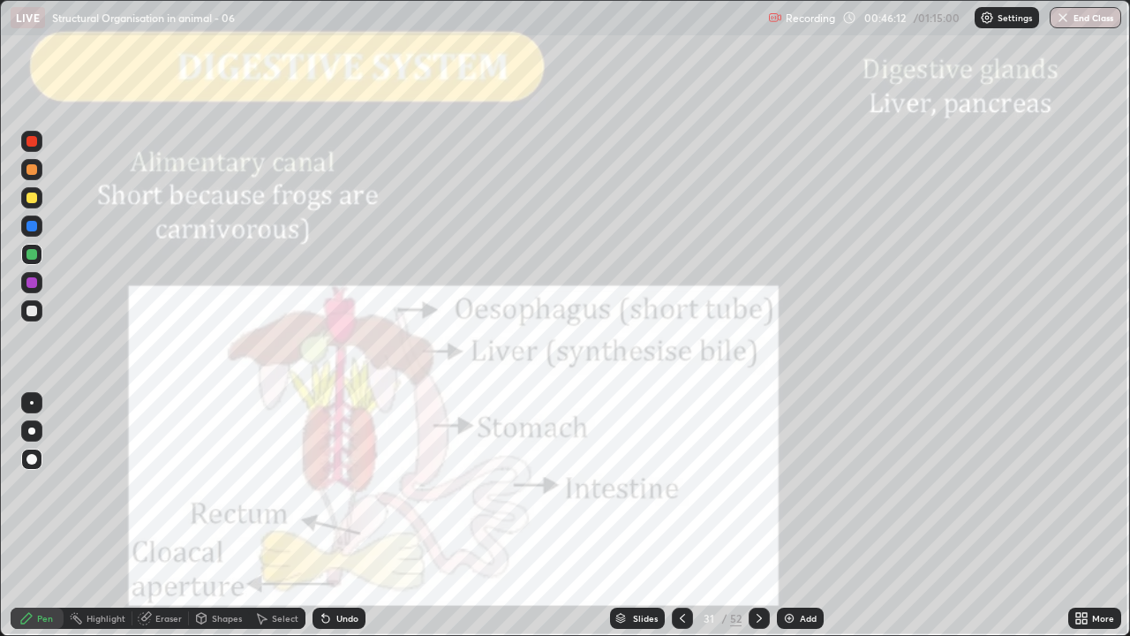
click at [36, 313] on div at bounding box center [31, 310] width 11 height 11
click at [33, 253] on div at bounding box center [31, 254] width 11 height 11
click at [32, 403] on div at bounding box center [32, 403] width 4 height 4
click at [33, 225] on div at bounding box center [31, 226] width 11 height 11
click at [34, 310] on div at bounding box center [31, 310] width 11 height 11
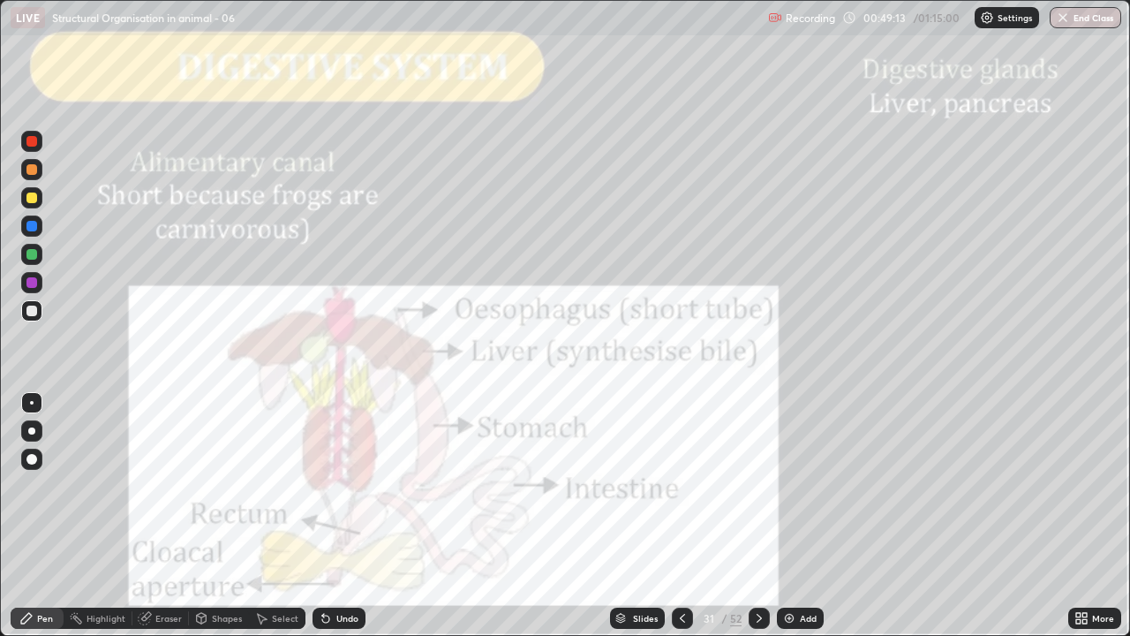
click at [33, 141] on div at bounding box center [31, 141] width 11 height 11
click at [629, 516] on div "Slides" at bounding box center [637, 617] width 55 height 21
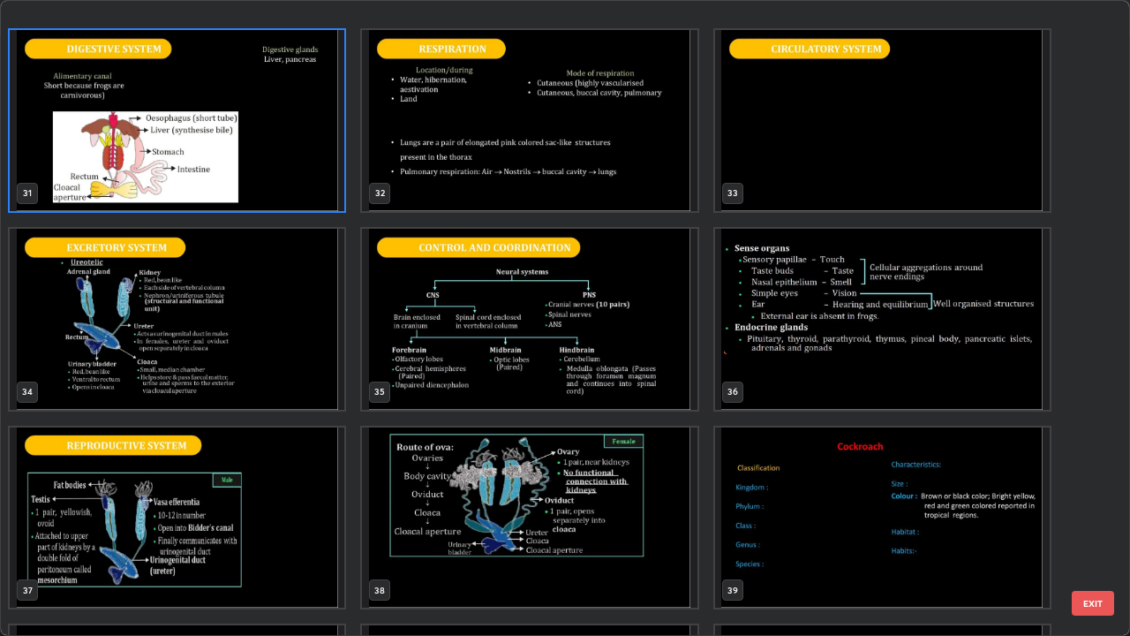
scroll to position [2007, 0]
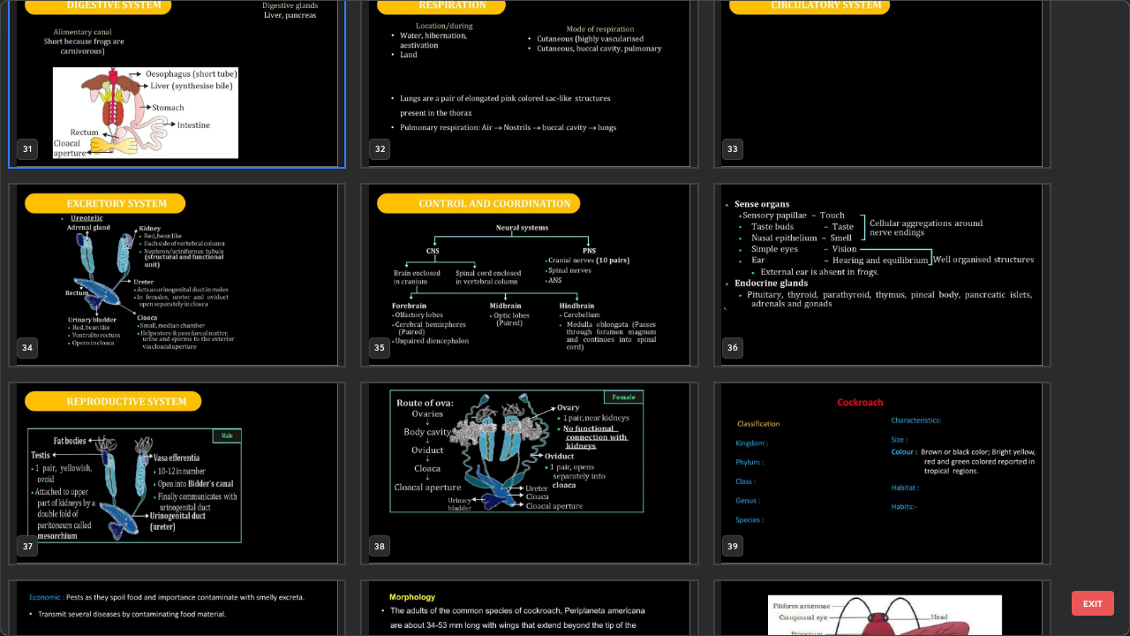
click at [272, 338] on img "grid" at bounding box center [177, 274] width 335 height 181
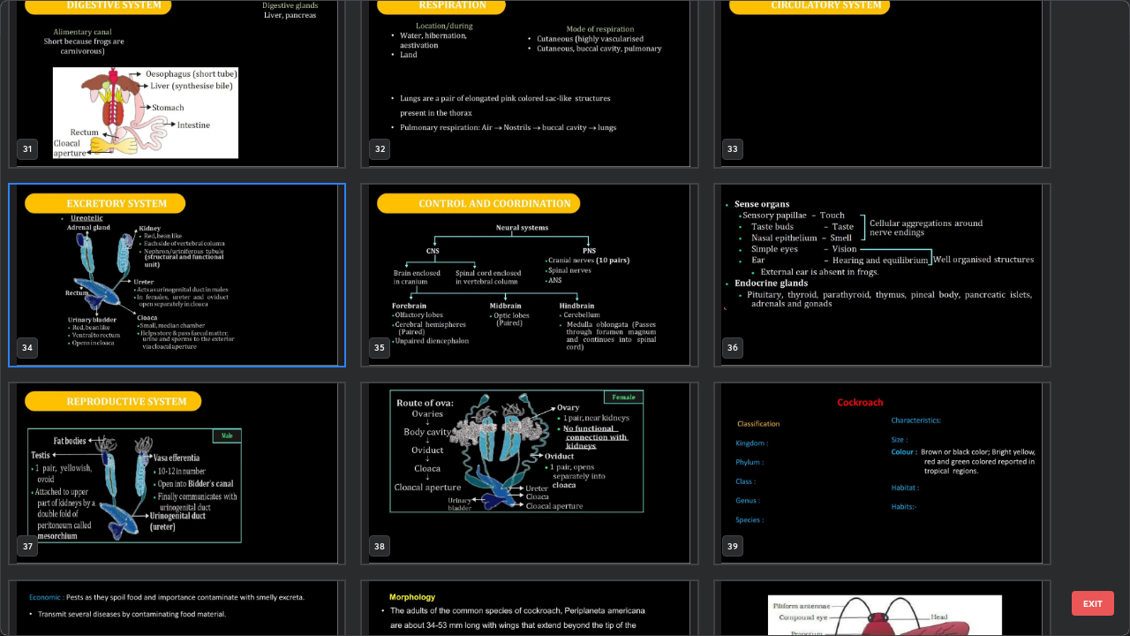
click at [275, 343] on img "grid" at bounding box center [177, 274] width 335 height 181
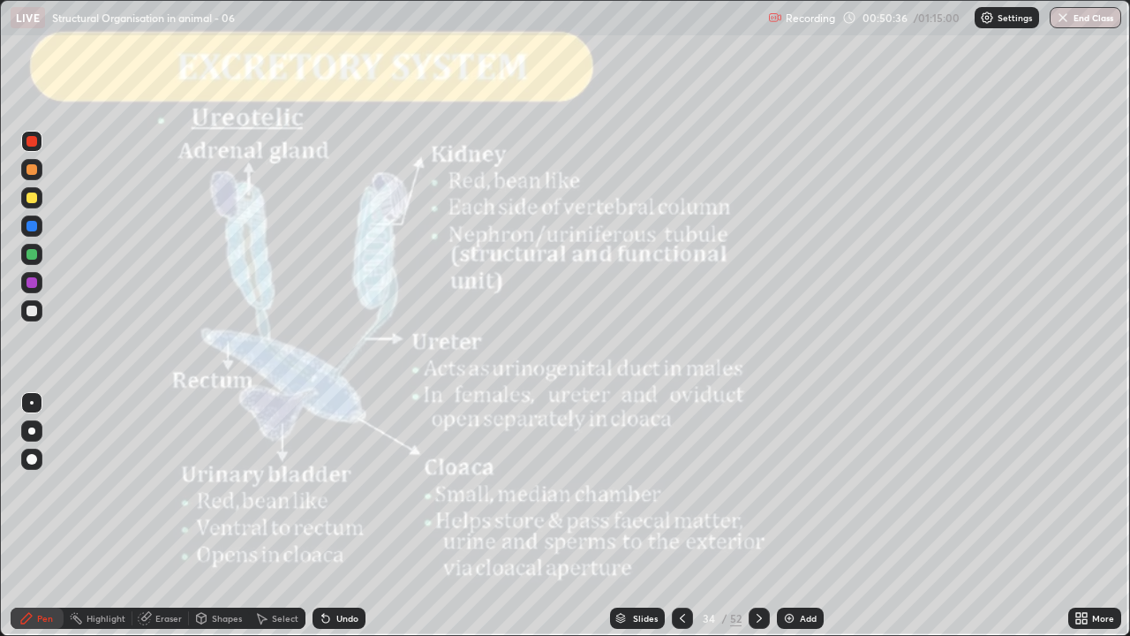
click at [674, 516] on div at bounding box center [682, 617] width 21 height 35
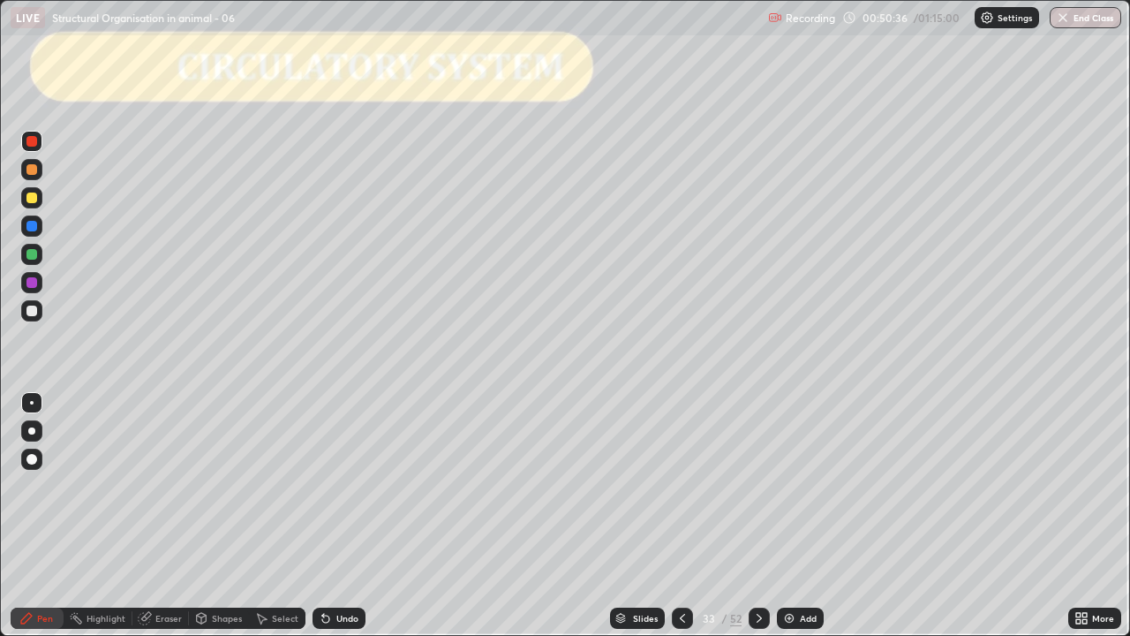
click at [678, 516] on div at bounding box center [682, 617] width 21 height 21
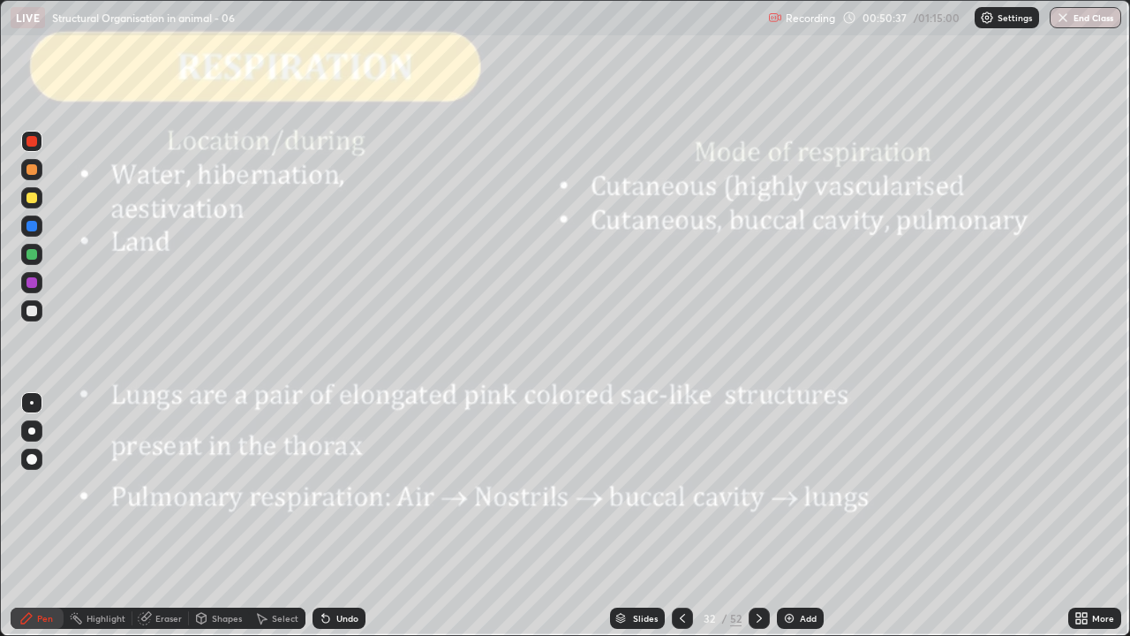
click at [677, 516] on div at bounding box center [682, 617] width 21 height 35
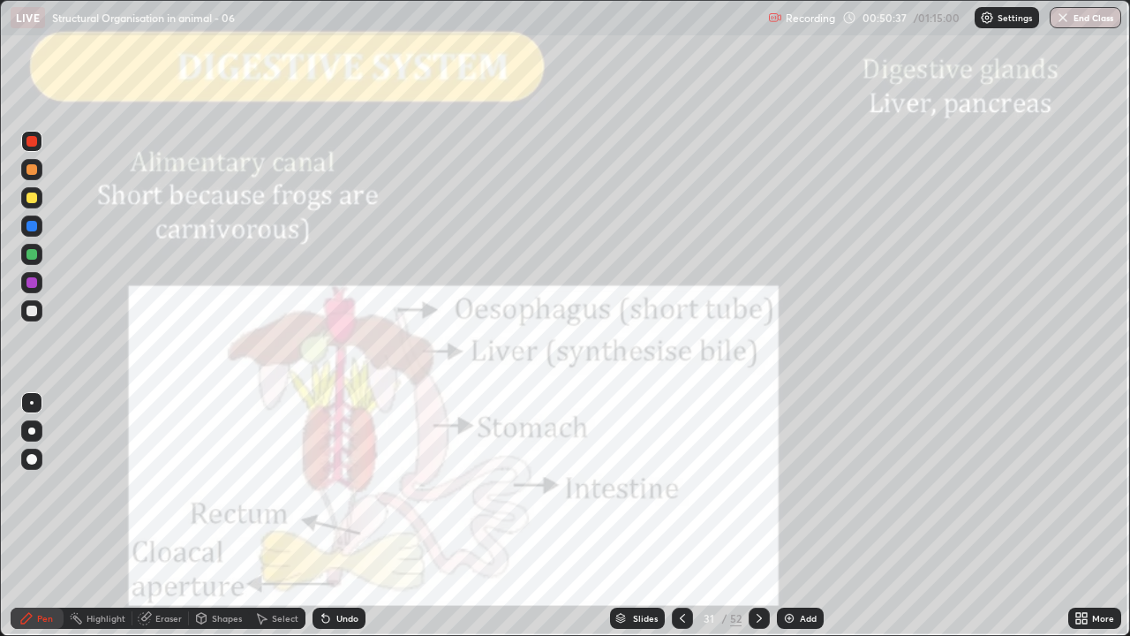
click at [681, 516] on icon at bounding box center [682, 618] width 14 height 14
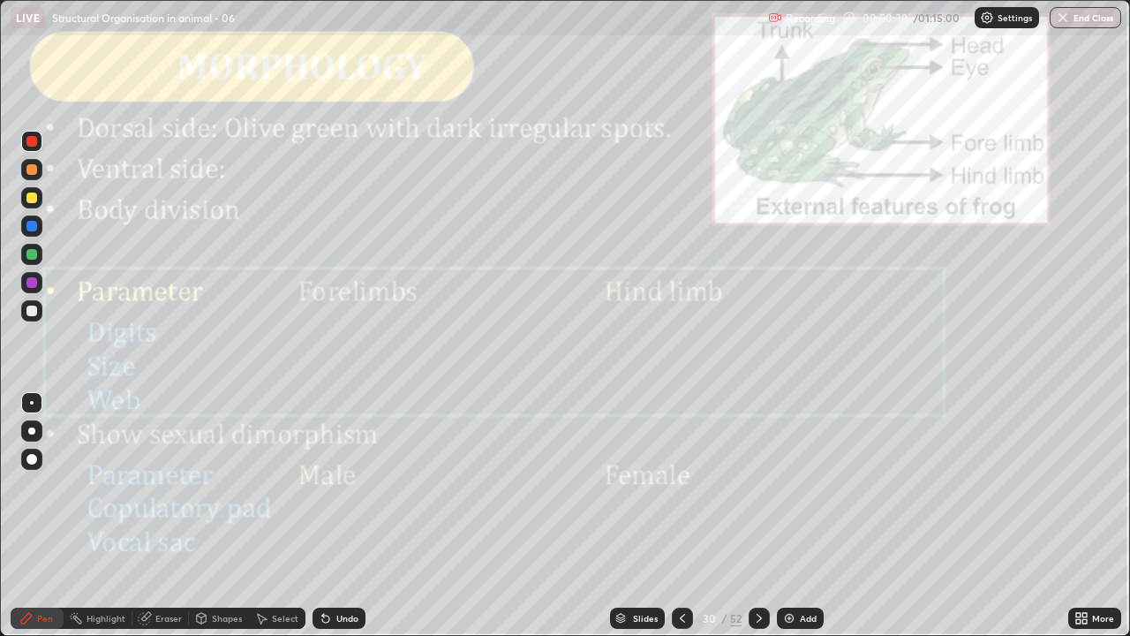
click at [749, 516] on div at bounding box center [759, 617] width 21 height 21
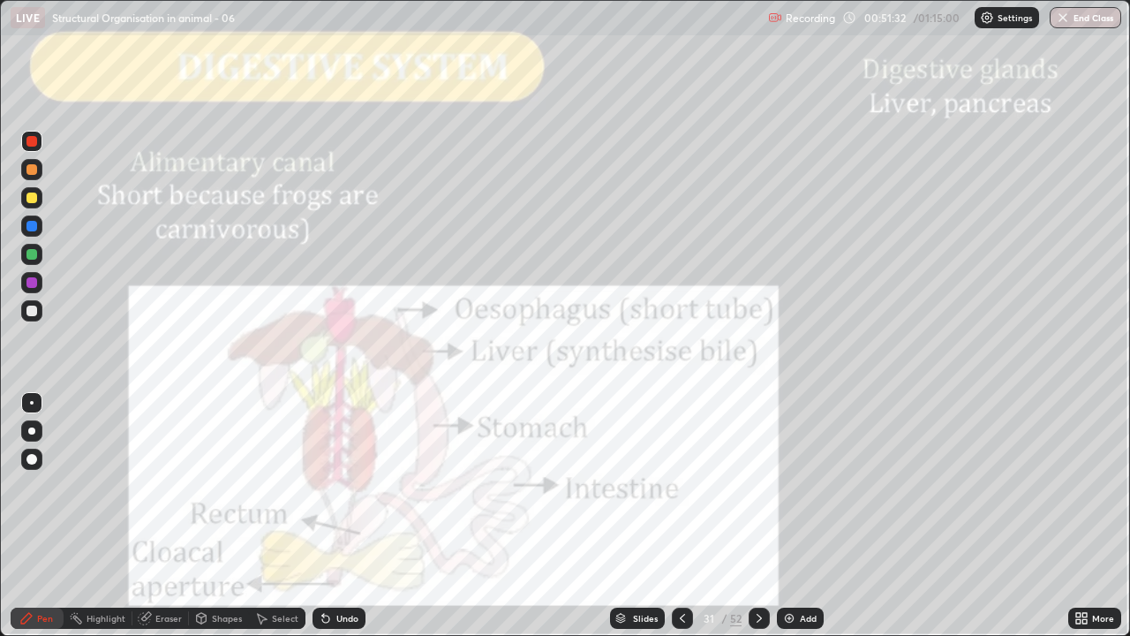
click at [758, 516] on icon at bounding box center [759, 618] width 14 height 14
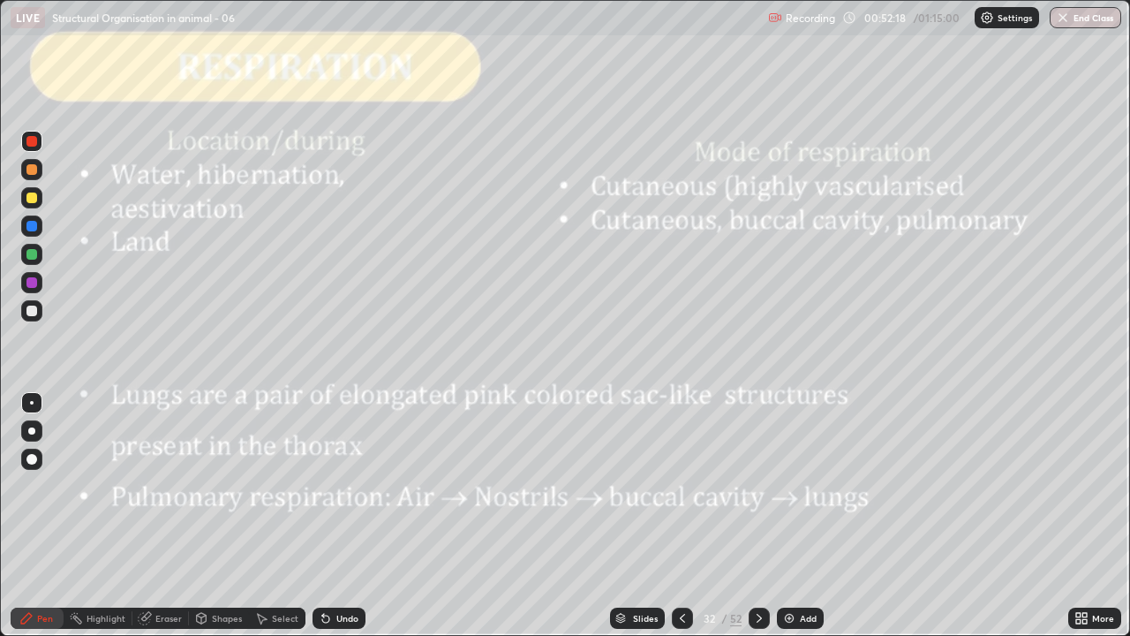
click at [31, 230] on div at bounding box center [31, 226] width 11 height 11
click at [325, 516] on icon at bounding box center [325, 618] width 7 height 7
click at [174, 516] on div "Eraser" at bounding box center [168, 618] width 26 height 9
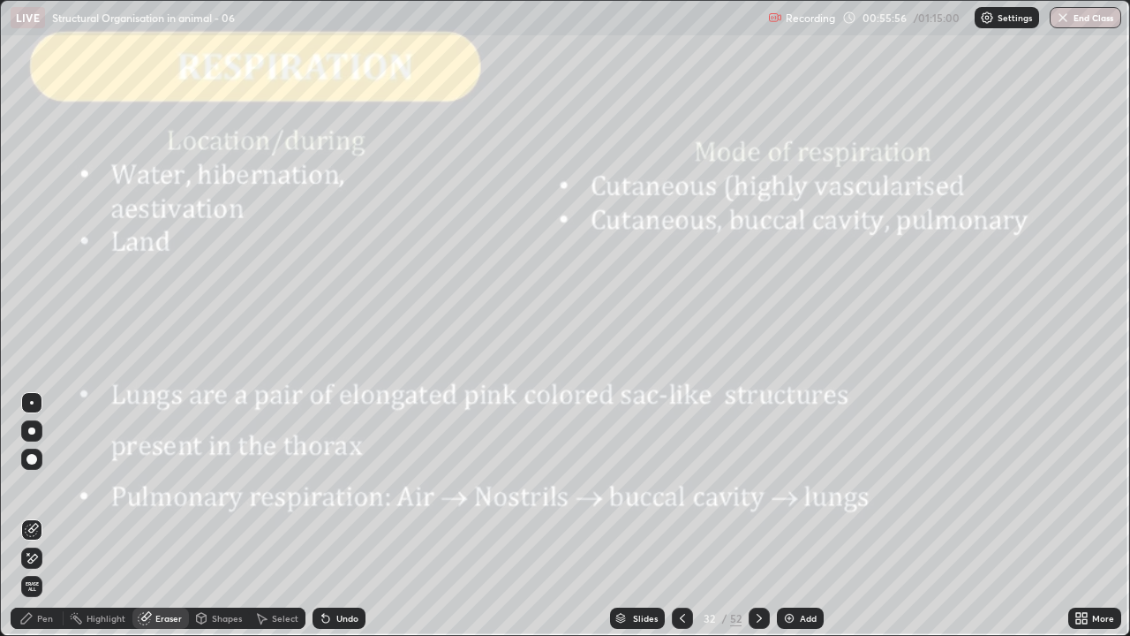
click at [33, 516] on icon at bounding box center [32, 558] width 14 height 15
click at [41, 516] on div "Pen" at bounding box center [37, 617] width 53 height 21
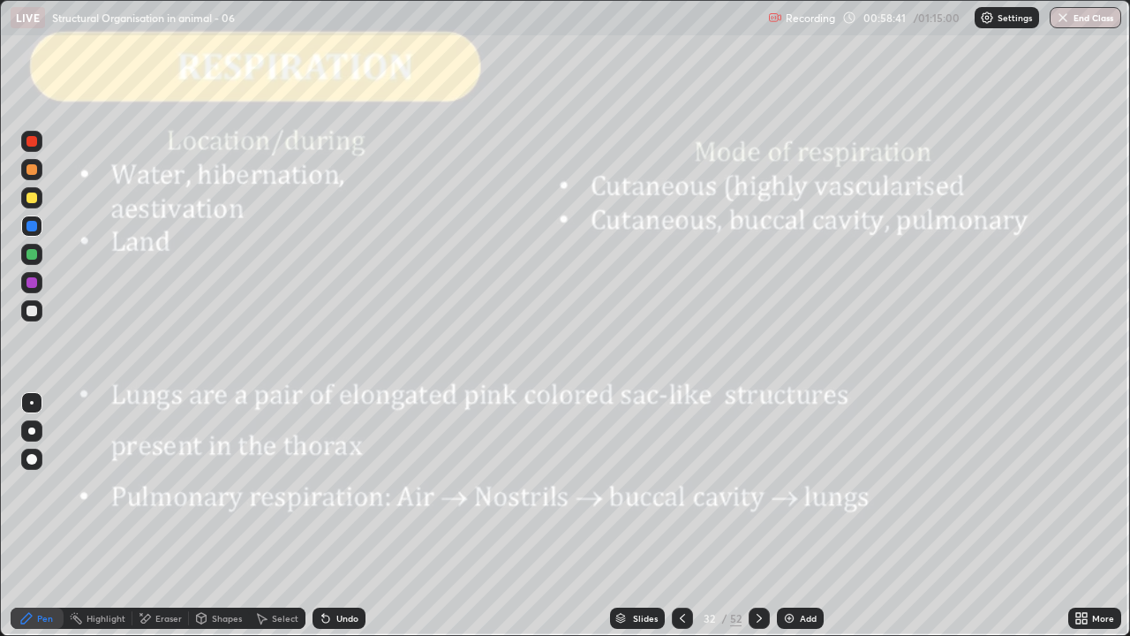
click at [757, 516] on icon at bounding box center [759, 618] width 14 height 14
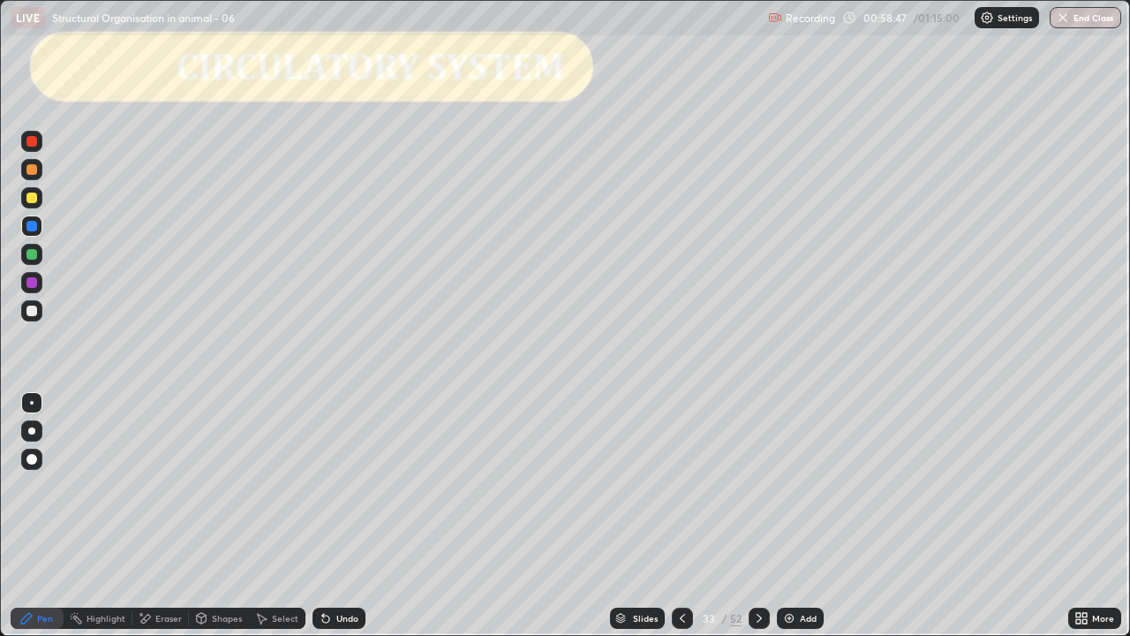
click at [30, 459] on div at bounding box center [31, 459] width 11 height 11
click at [34, 225] on div at bounding box center [31, 226] width 11 height 11
click at [337, 516] on div "Undo" at bounding box center [347, 618] width 22 height 9
click at [33, 285] on div at bounding box center [31, 282] width 11 height 11
click at [32, 403] on div at bounding box center [32, 403] width 4 height 4
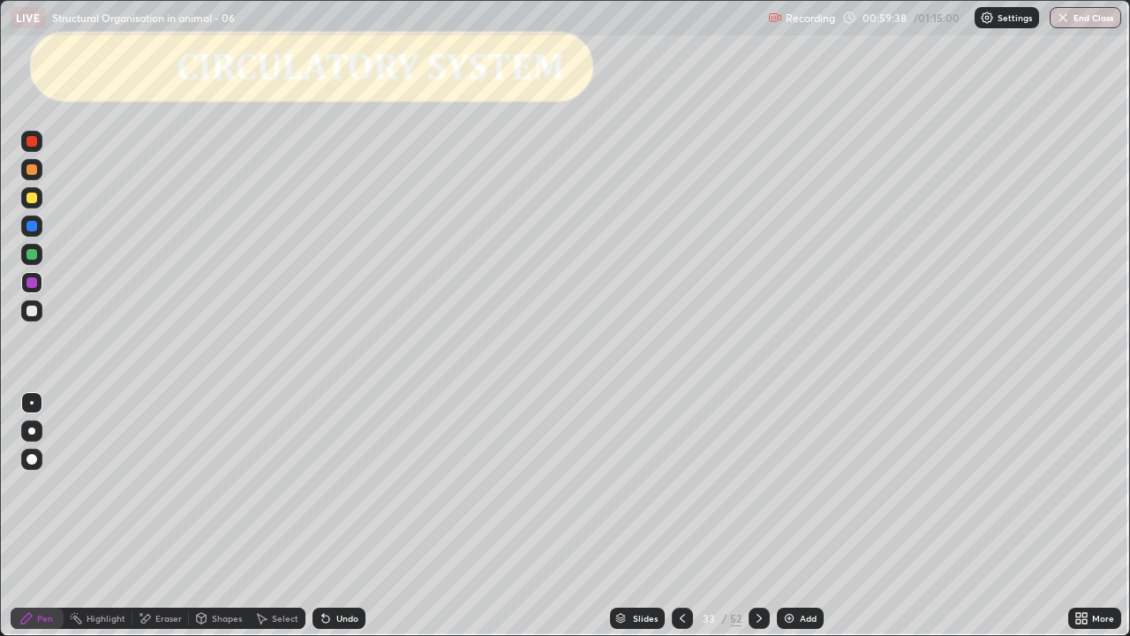
click at [38, 254] on div at bounding box center [31, 254] width 21 height 21
click at [35, 312] on div at bounding box center [31, 310] width 11 height 11
click at [40, 453] on div at bounding box center [31, 458] width 21 height 21
click at [39, 146] on div at bounding box center [31, 141] width 21 height 21
click at [34, 257] on div at bounding box center [31, 254] width 11 height 11
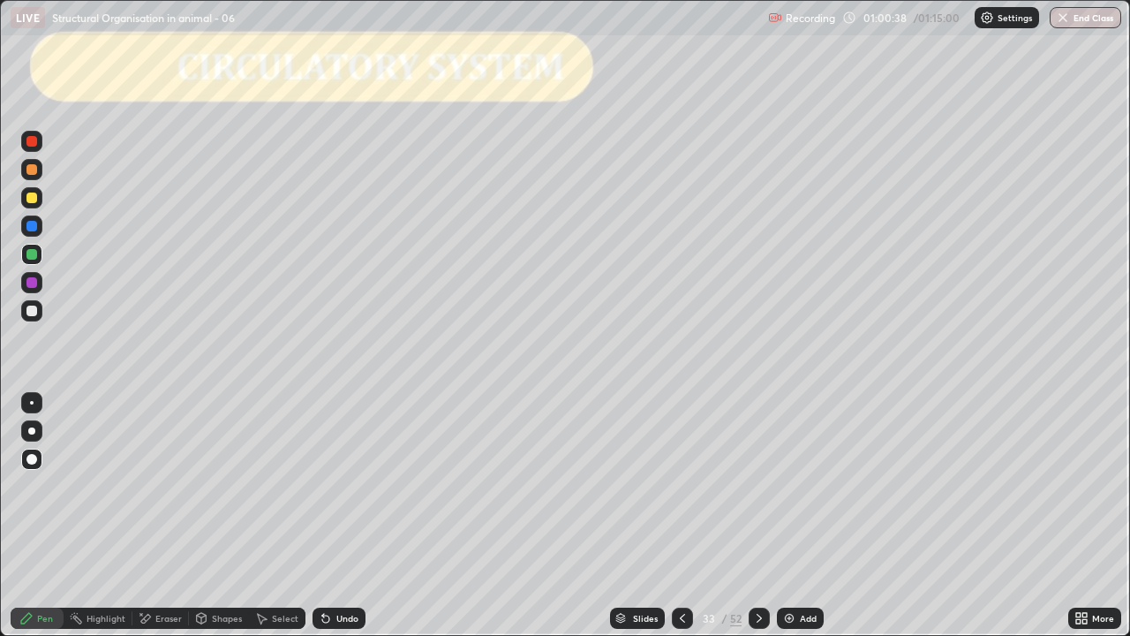
click at [33, 403] on div at bounding box center [32, 403] width 4 height 4
click at [32, 318] on div at bounding box center [31, 310] width 21 height 21
click at [32, 142] on div at bounding box center [31, 141] width 11 height 11
click at [38, 309] on div at bounding box center [31, 310] width 21 height 21
click at [333, 516] on div "Undo" at bounding box center [338, 617] width 53 height 21
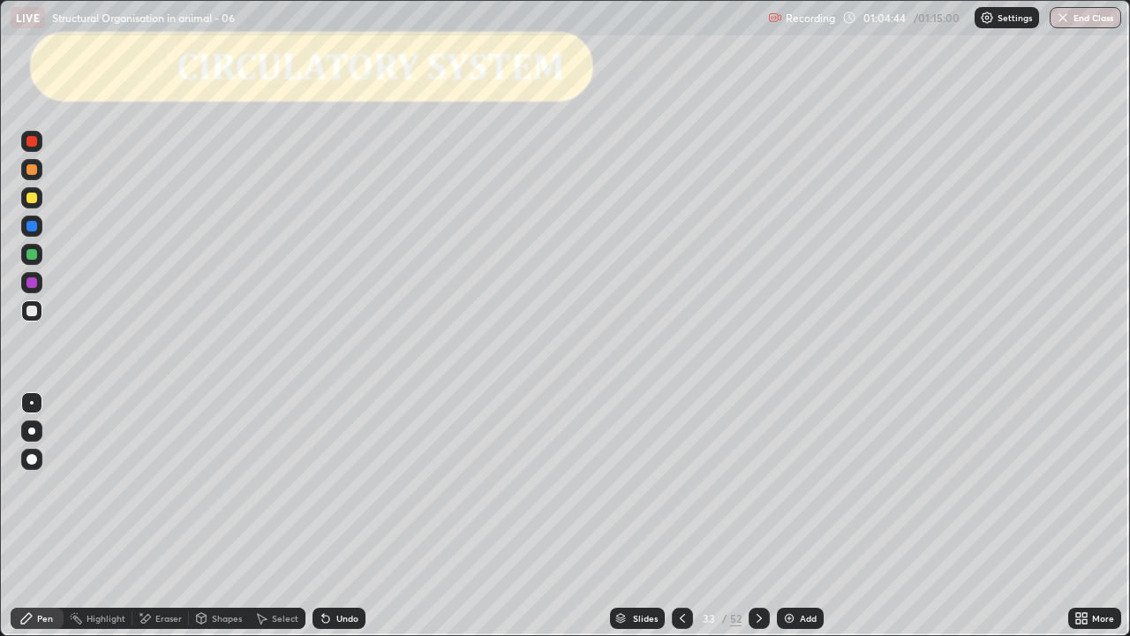
click at [328, 516] on div "Undo" at bounding box center [338, 617] width 53 height 21
click at [322, 516] on icon at bounding box center [326, 618] width 14 height 14
click at [319, 516] on div "Undo" at bounding box center [338, 617] width 53 height 21
click at [316, 516] on div "Undo" at bounding box center [338, 617] width 53 height 21
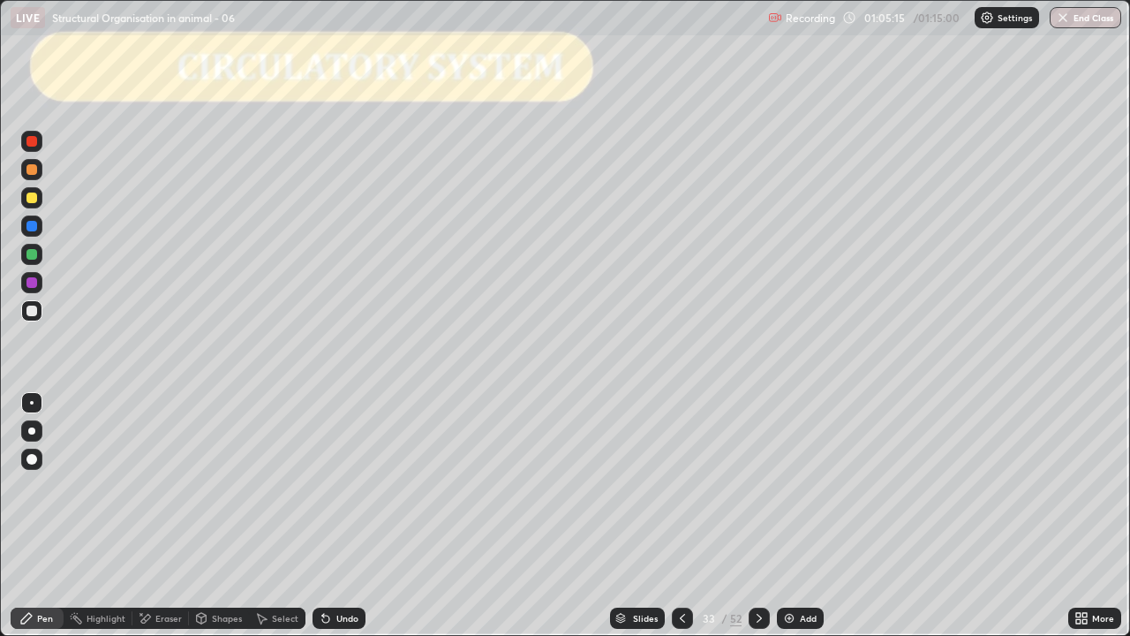
click at [33, 285] on div at bounding box center [31, 282] width 11 height 11
click at [333, 516] on div "Undo" at bounding box center [338, 617] width 53 height 21
click at [336, 516] on div "Undo" at bounding box center [347, 618] width 22 height 9
click at [331, 516] on div "Undo" at bounding box center [338, 617] width 53 height 21
click at [327, 516] on icon at bounding box center [326, 618] width 14 height 14
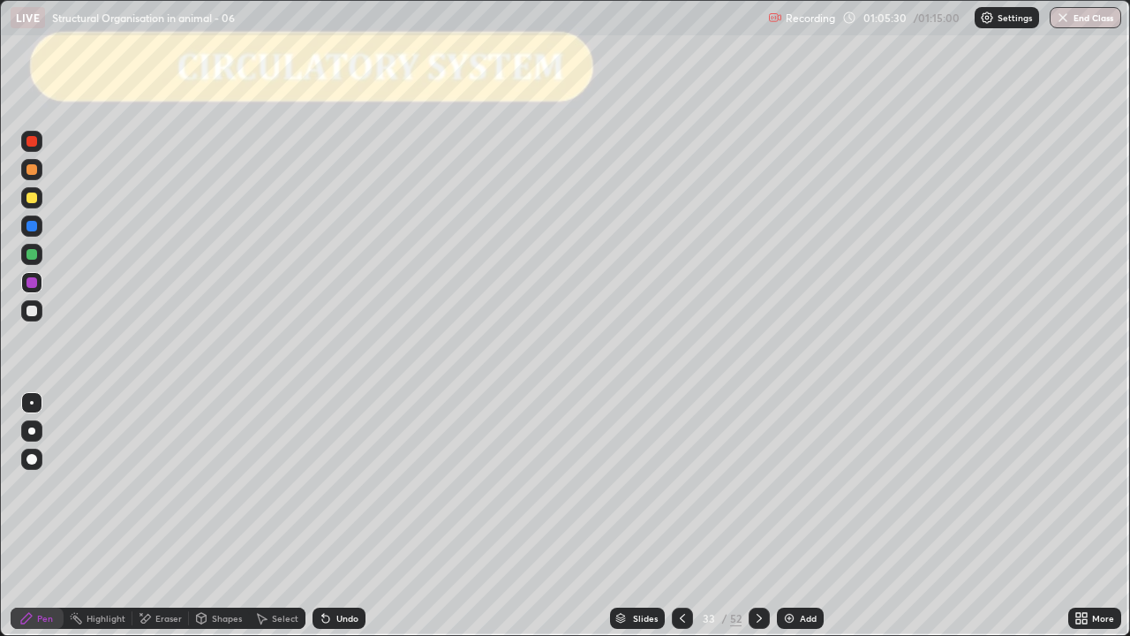
click at [326, 516] on icon at bounding box center [325, 618] width 7 height 7
click at [322, 516] on icon at bounding box center [325, 618] width 7 height 7
click at [33, 311] on div at bounding box center [31, 310] width 11 height 11
click at [34, 311] on div at bounding box center [31, 310] width 11 height 11
click at [167, 516] on div "Eraser" at bounding box center [168, 618] width 26 height 9
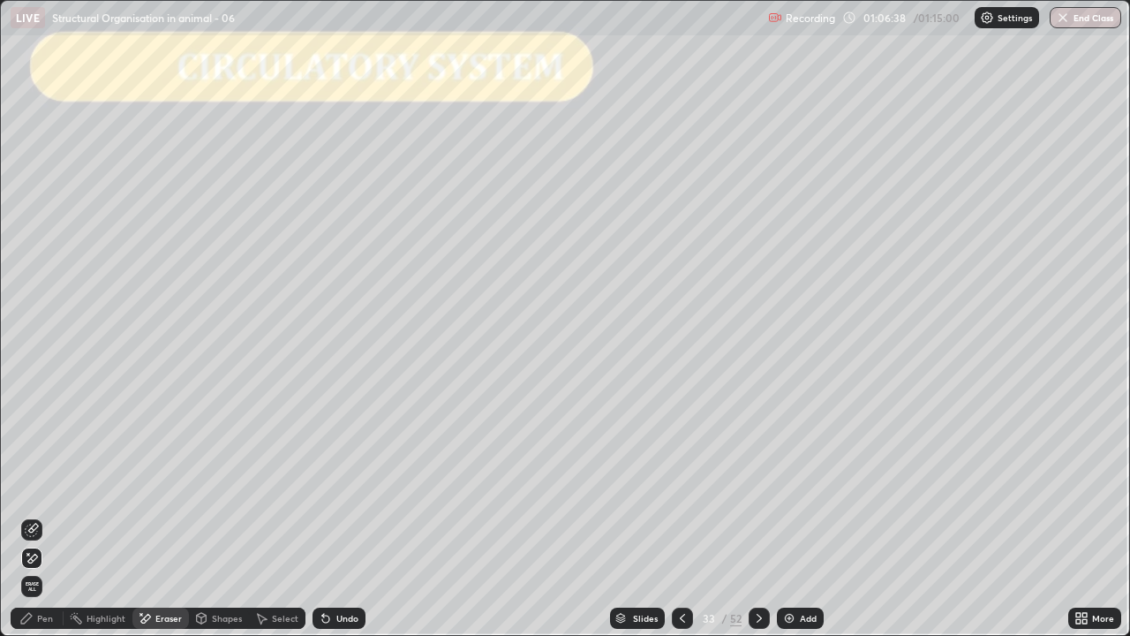
click at [28, 516] on icon at bounding box center [28, 554] width 2 height 2
click at [327, 516] on icon at bounding box center [325, 618] width 7 height 7
click at [56, 516] on div "Pen" at bounding box center [37, 617] width 53 height 21
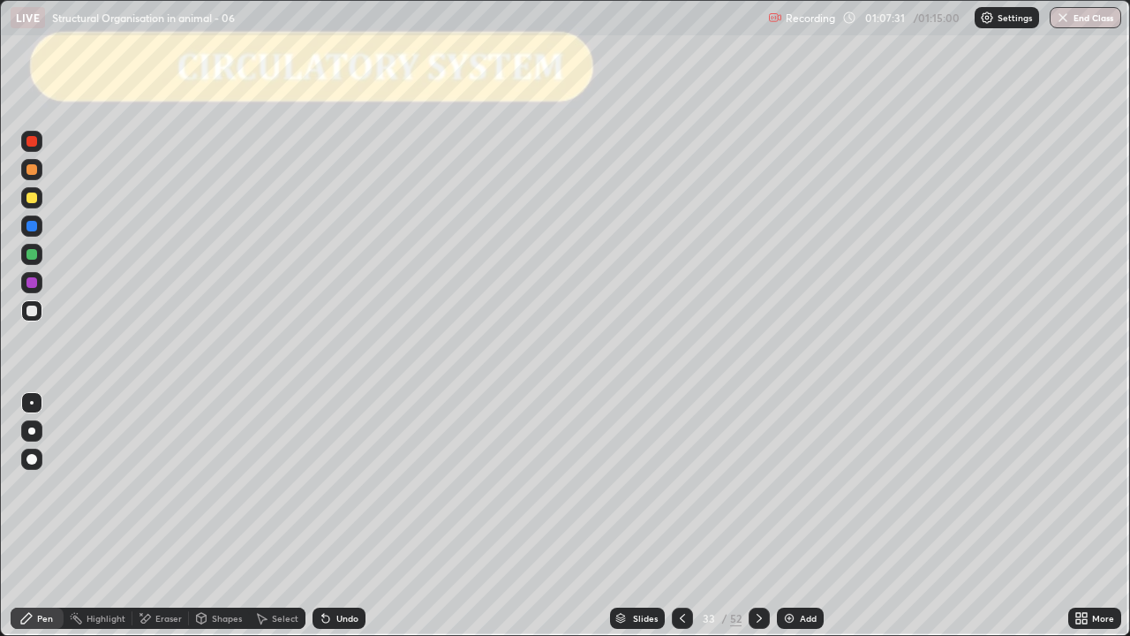
click at [34, 171] on div at bounding box center [31, 169] width 11 height 11
click at [1068, 19] on img "button" at bounding box center [1064, 18] width 14 height 14
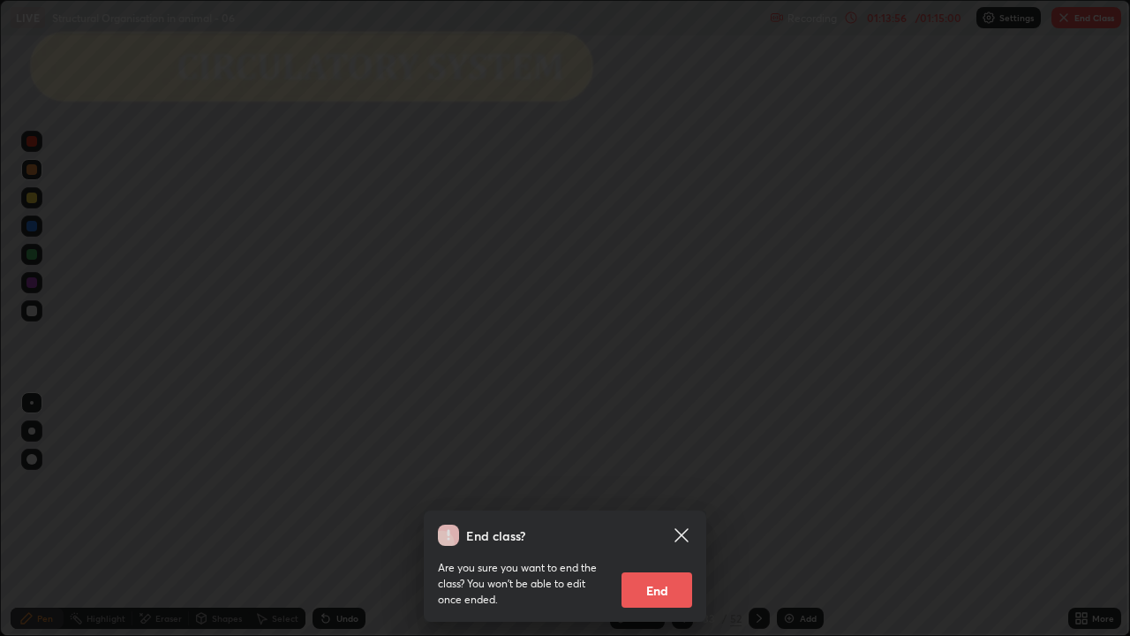
click at [659, 516] on button "End" at bounding box center [656, 589] width 71 height 35
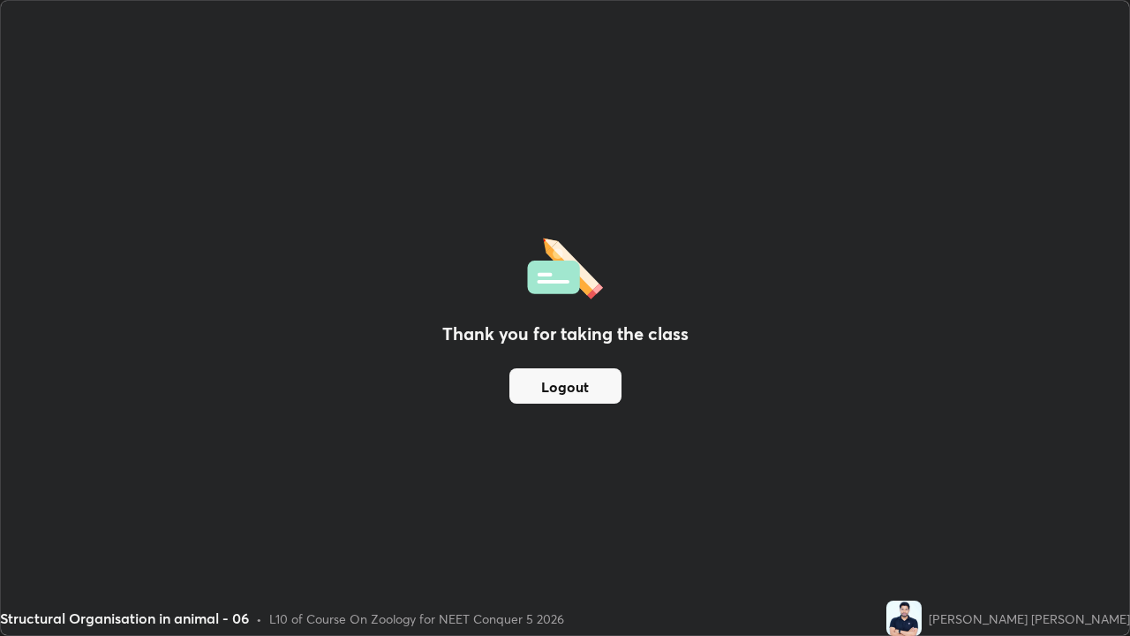
click at [559, 378] on button "Logout" at bounding box center [565, 385] width 112 height 35
click at [556, 388] on button "Logout" at bounding box center [565, 385] width 112 height 35
